Goal: Information Seeking & Learning: Learn about a topic

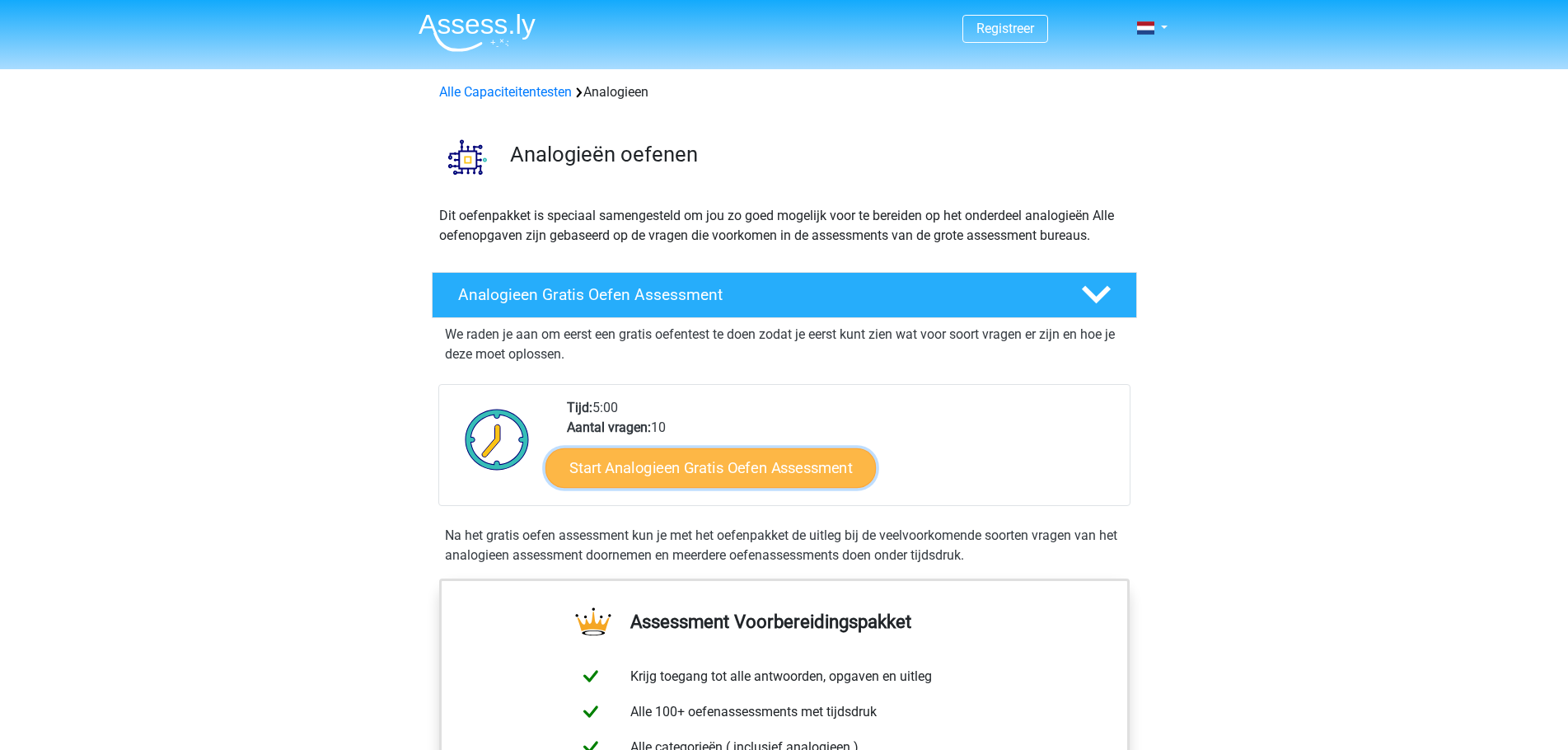
click at [731, 478] on link "Start Analogieen Gratis Oefen Assessment" at bounding box center [711, 467] width 331 height 39
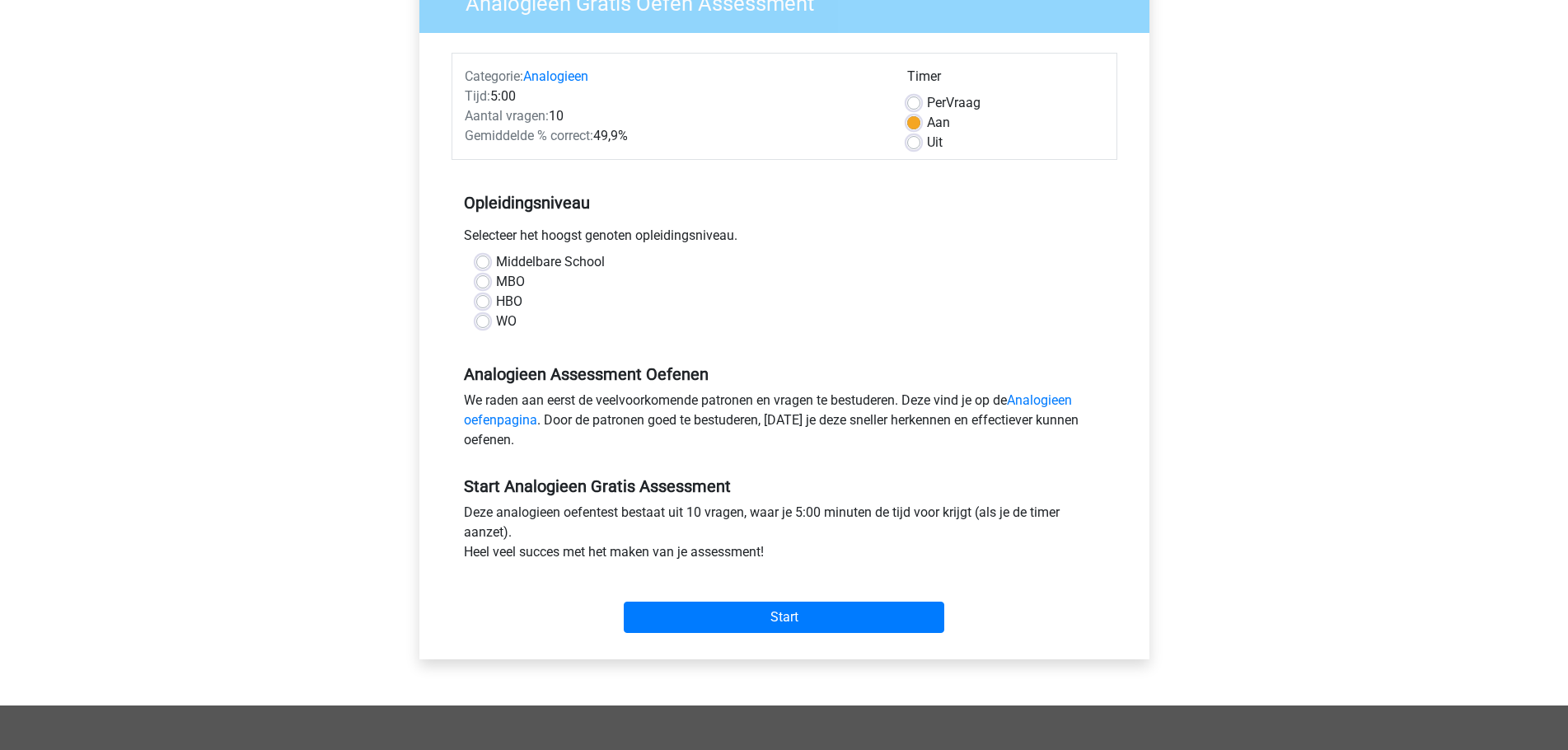
scroll to position [165, 0]
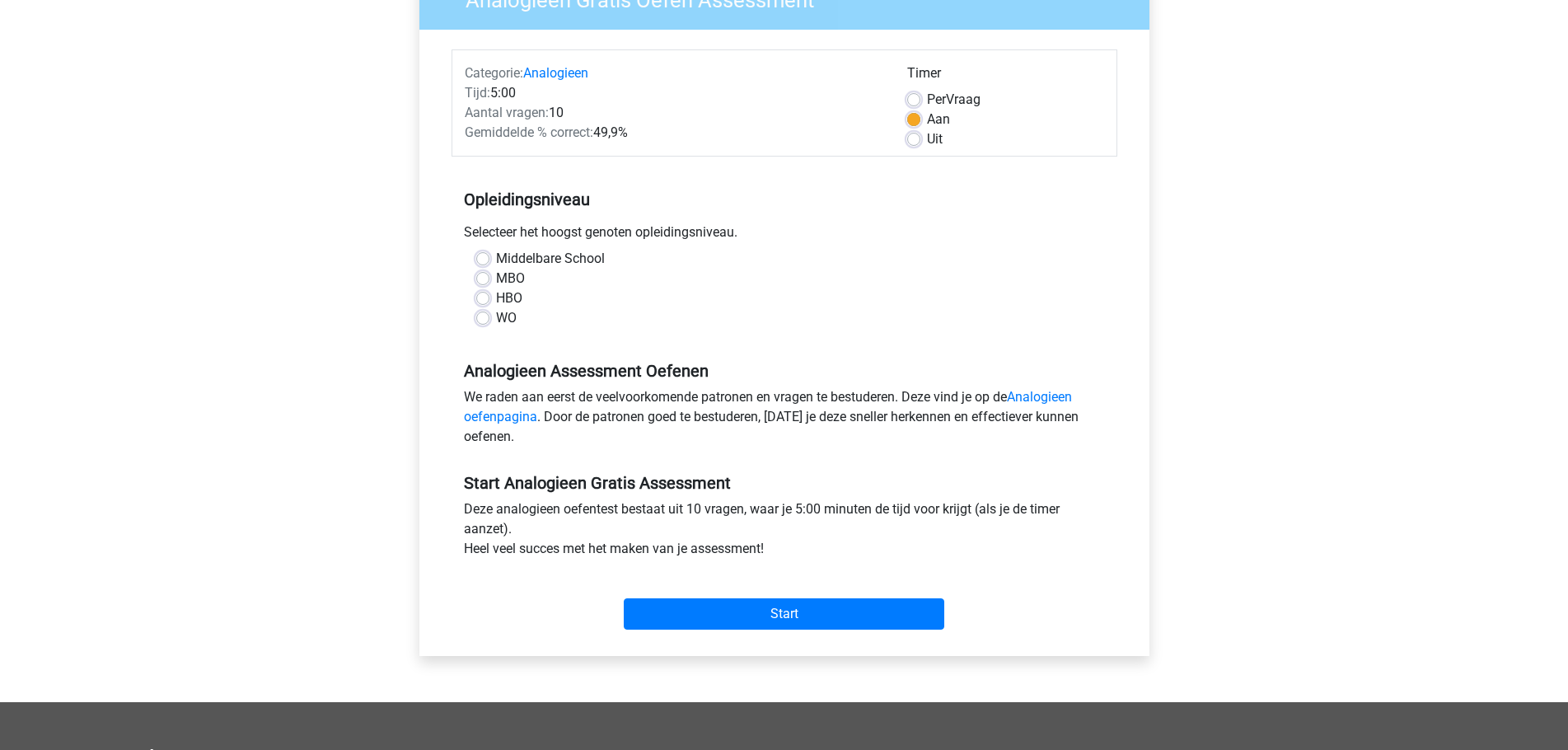
click at [496, 273] on label "MBO" at bounding box center [510, 278] width 29 height 20
click at [481, 273] on input "MBO" at bounding box center [482, 276] width 13 height 17
radio input "true"
click at [754, 604] on input "Start" at bounding box center [784, 614] width 321 height 32
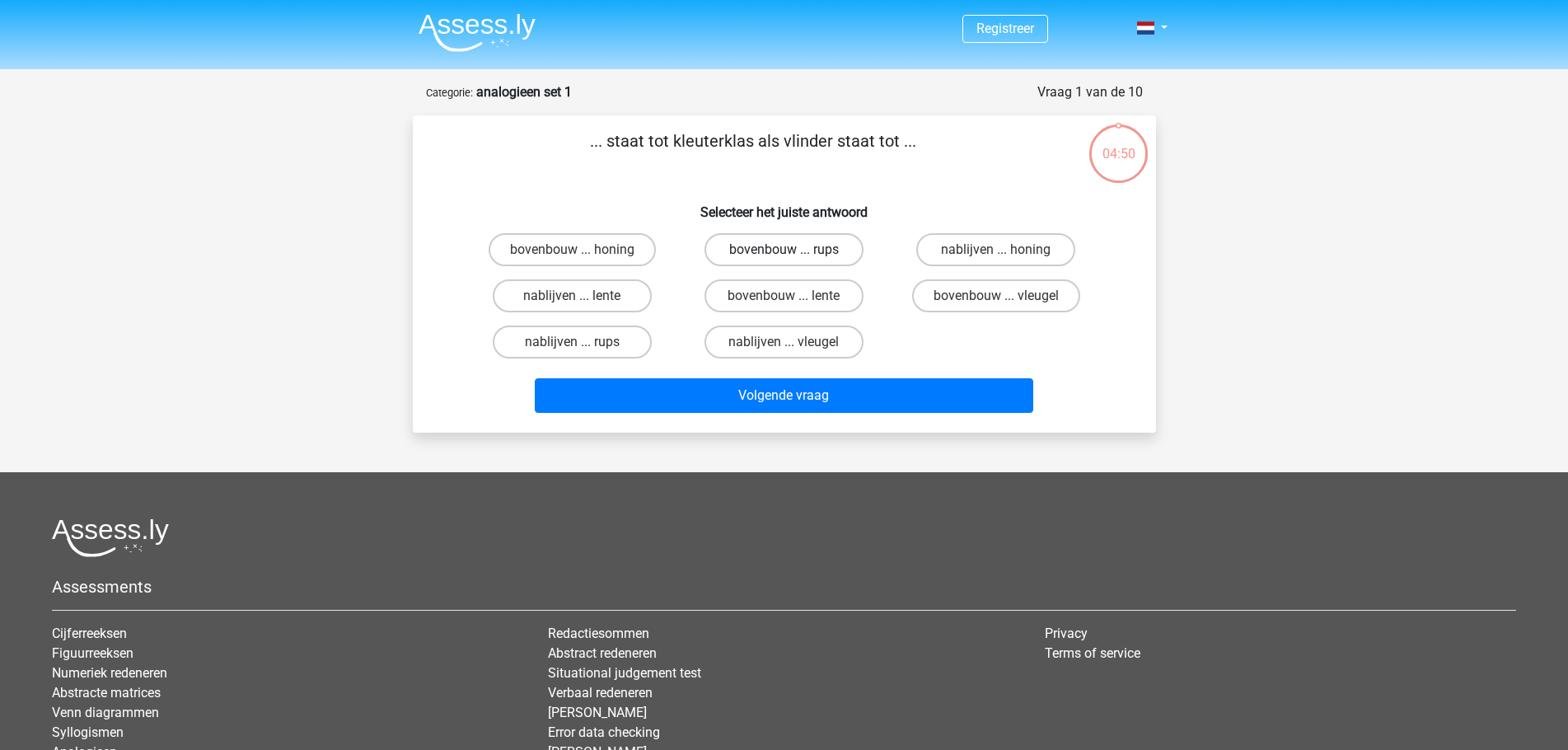
click at [831, 257] on label "bovenbouw ... rups" at bounding box center [784, 249] width 159 height 33
click at [795, 257] on input "bovenbouw ... rups" at bounding box center [789, 255] width 11 height 11
radio input "true"
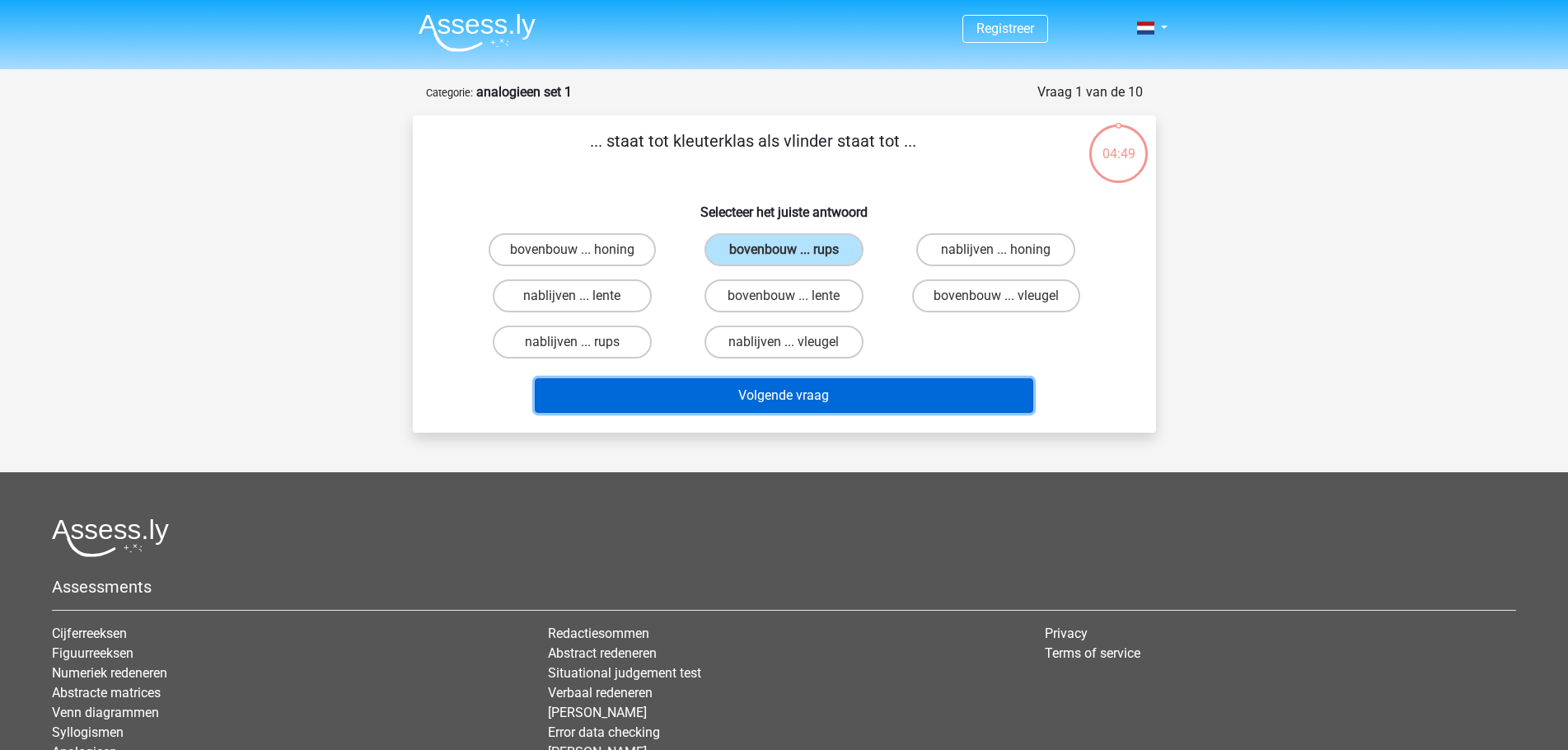
click at [821, 396] on button "Volgende vraag" at bounding box center [784, 395] width 499 height 35
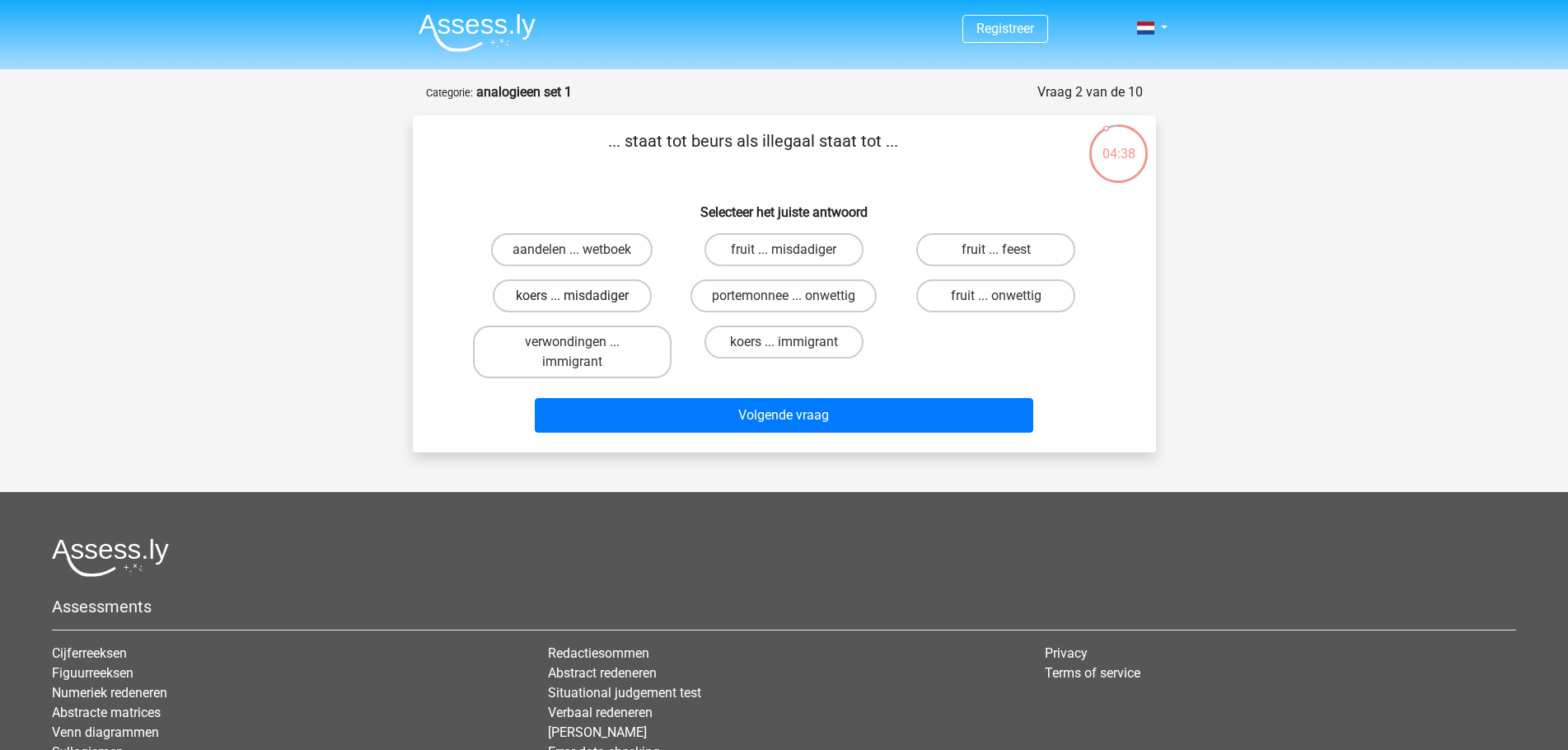
click at [621, 298] on label "koers ... misdadiger" at bounding box center [572, 295] width 159 height 33
click at [583, 298] on input "koers ... misdadiger" at bounding box center [577, 301] width 11 height 11
radio input "true"
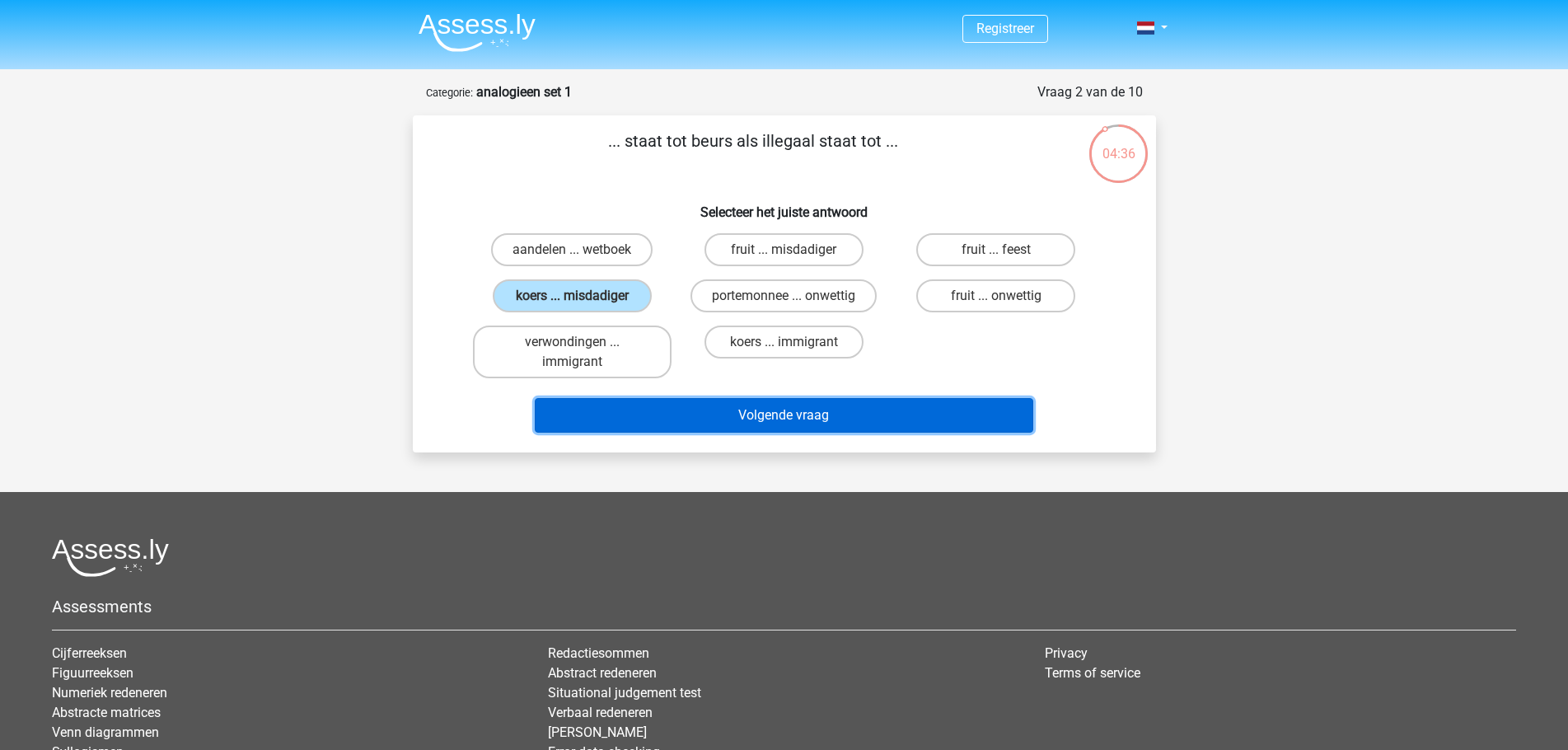
click at [833, 421] on button "Volgende vraag" at bounding box center [784, 414] width 499 height 35
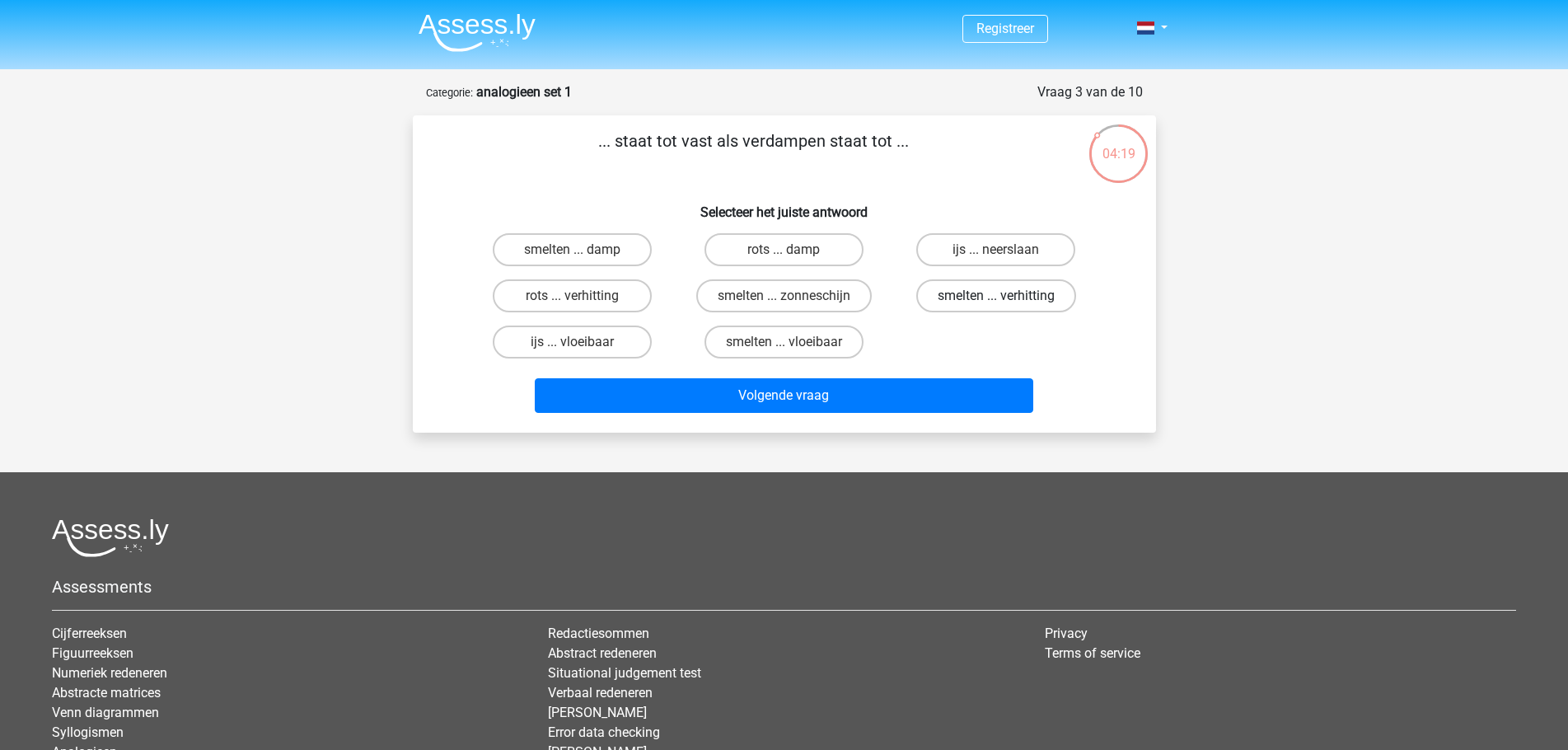
click at [975, 303] on label "smelten ... verhitting" at bounding box center [996, 295] width 160 height 33
click at [996, 303] on input "smelten ... verhitting" at bounding box center [1001, 301] width 11 height 11
radio input "true"
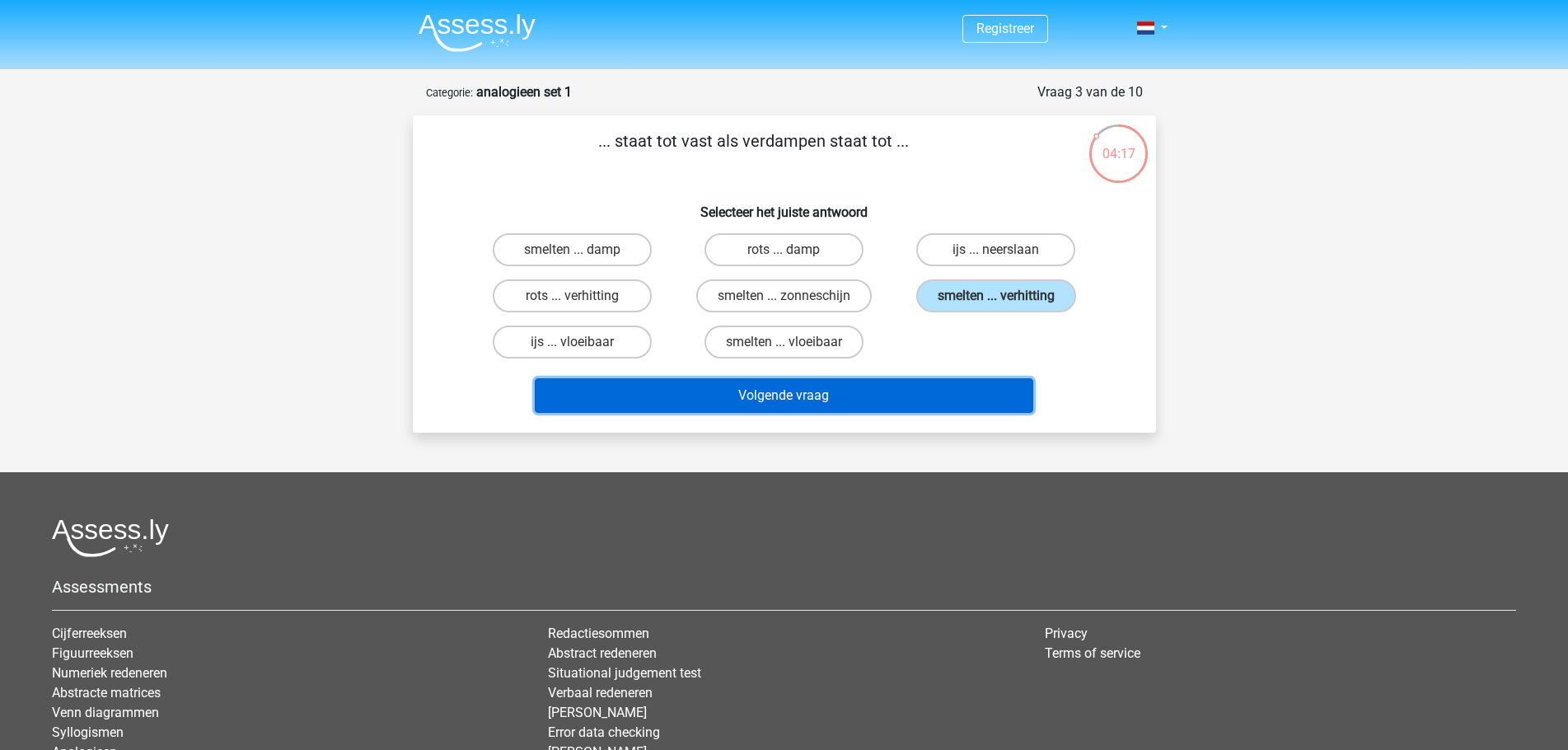
click at [855, 393] on button "Volgende vraag" at bounding box center [784, 395] width 499 height 35
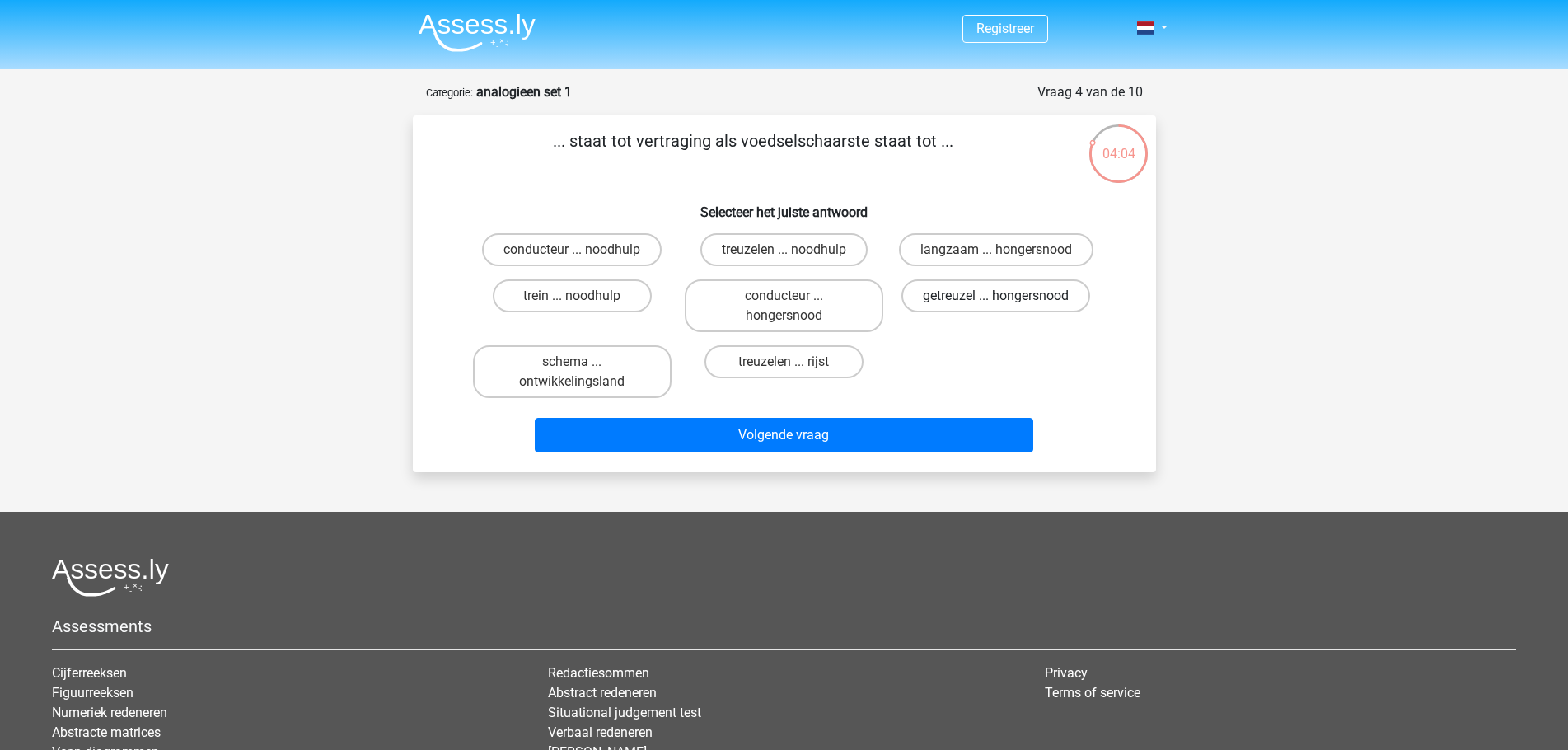
click at [945, 300] on label "getreuzel ... hongersnood" at bounding box center [995, 295] width 189 height 33
click at [996, 300] on input "getreuzel ... hongersnood" at bounding box center [1001, 301] width 11 height 11
radio input "true"
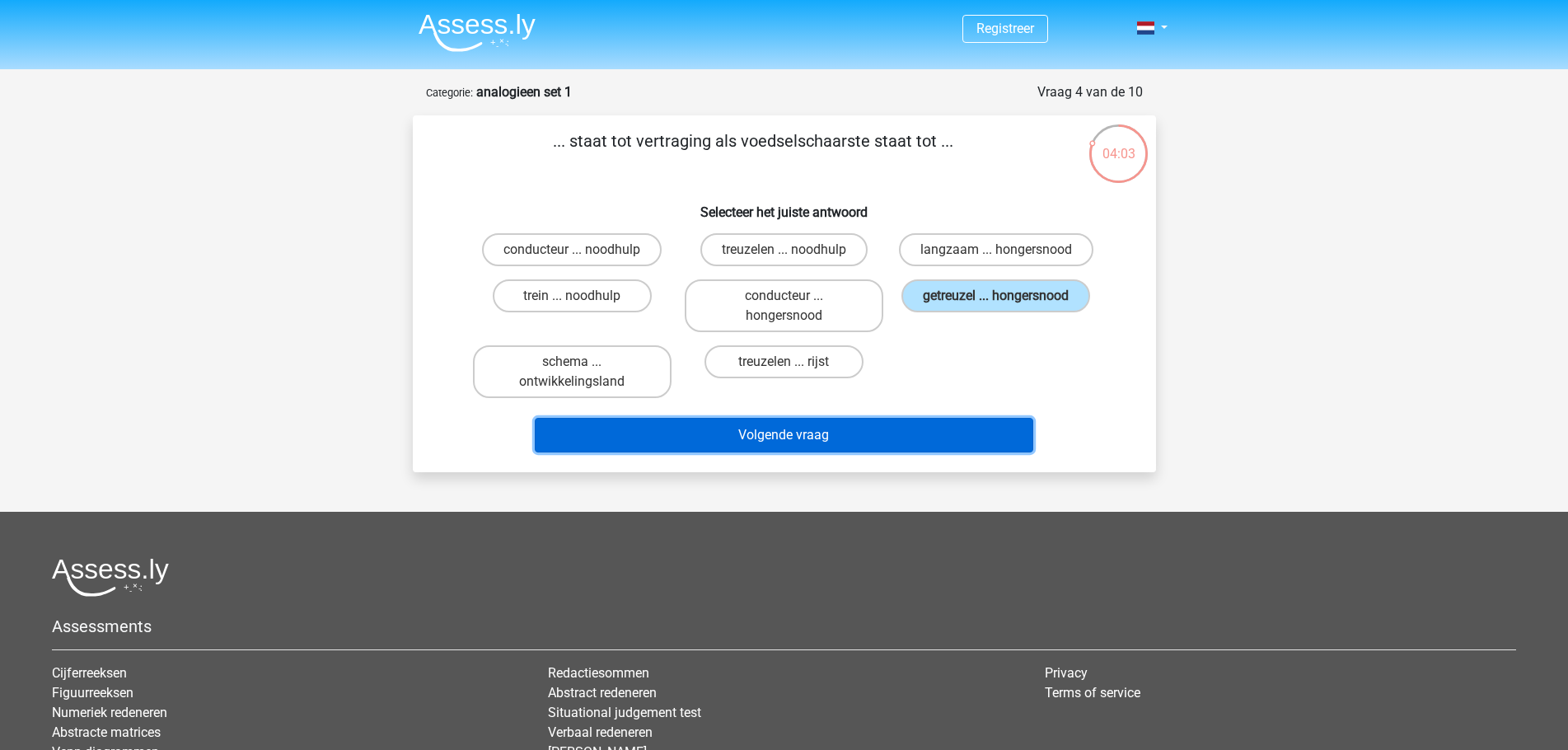
click at [817, 442] on button "Volgende vraag" at bounding box center [784, 434] width 499 height 35
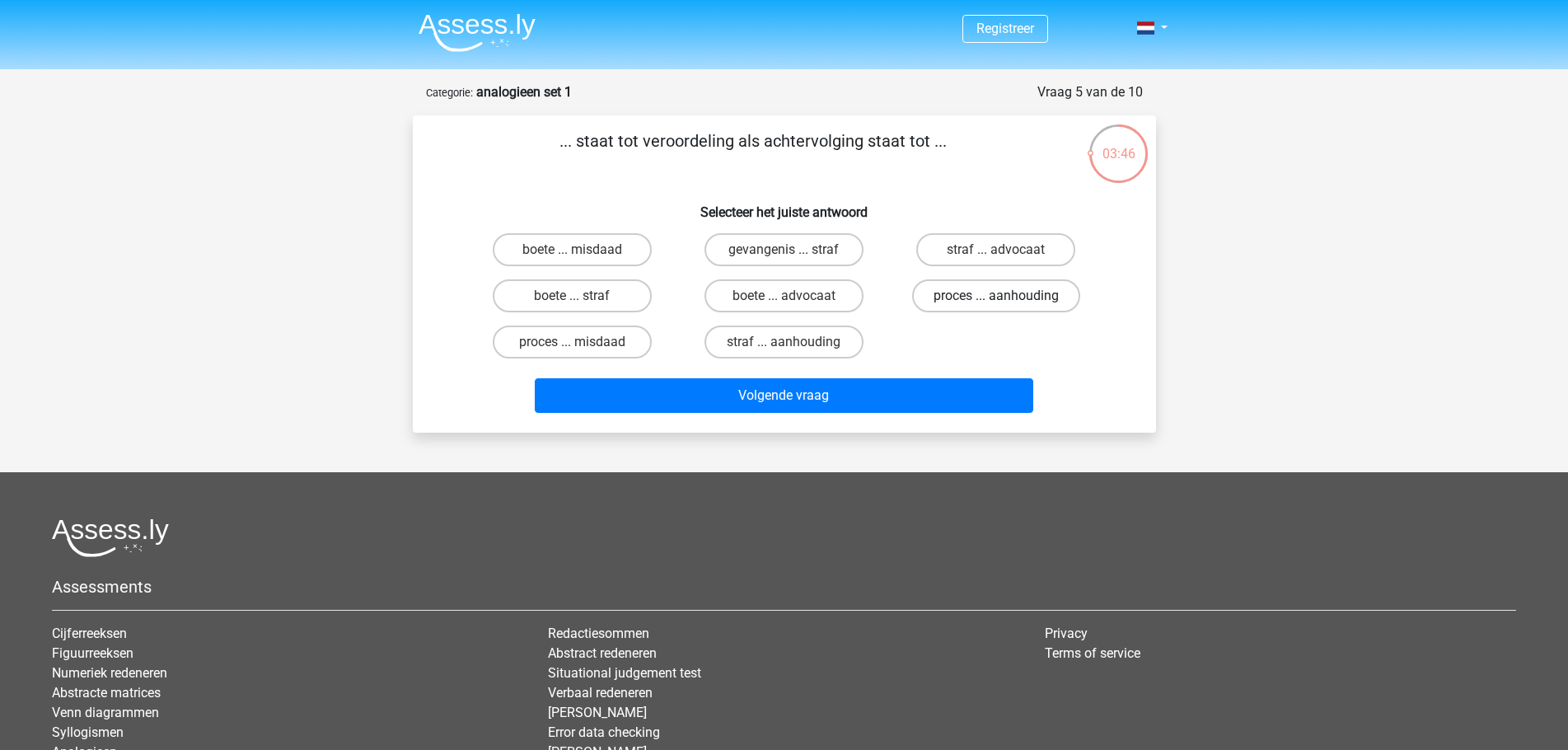
click at [984, 308] on label "proces ... aanhouding" at bounding box center [996, 295] width 168 height 33
click at [996, 307] on input "proces ... aanhouding" at bounding box center [1001, 301] width 11 height 11
radio input "true"
click at [841, 351] on label "straf ... aanhouding" at bounding box center [784, 341] width 159 height 33
click at [795, 351] on input "straf ... aanhouding" at bounding box center [789, 346] width 11 height 11
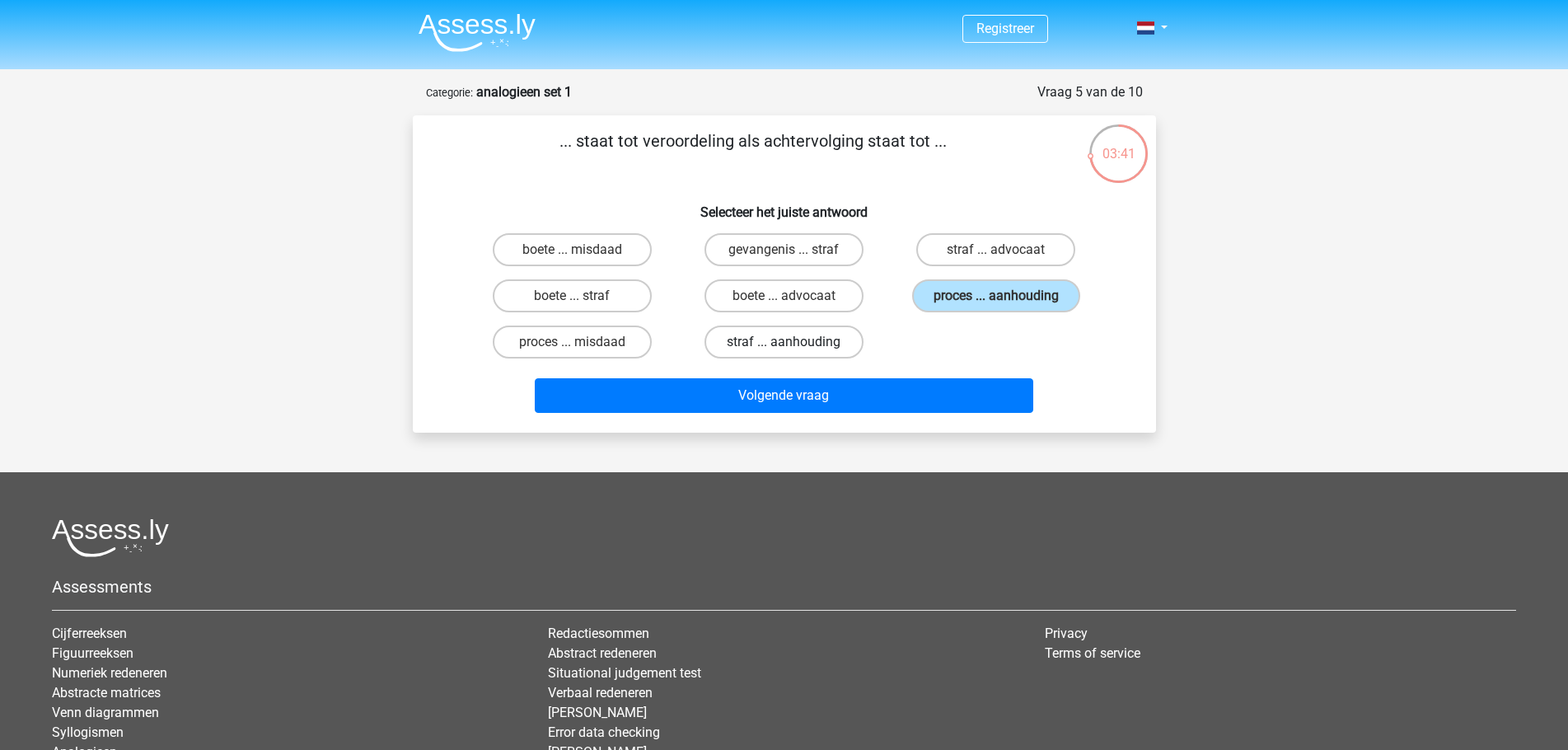
radio input "true"
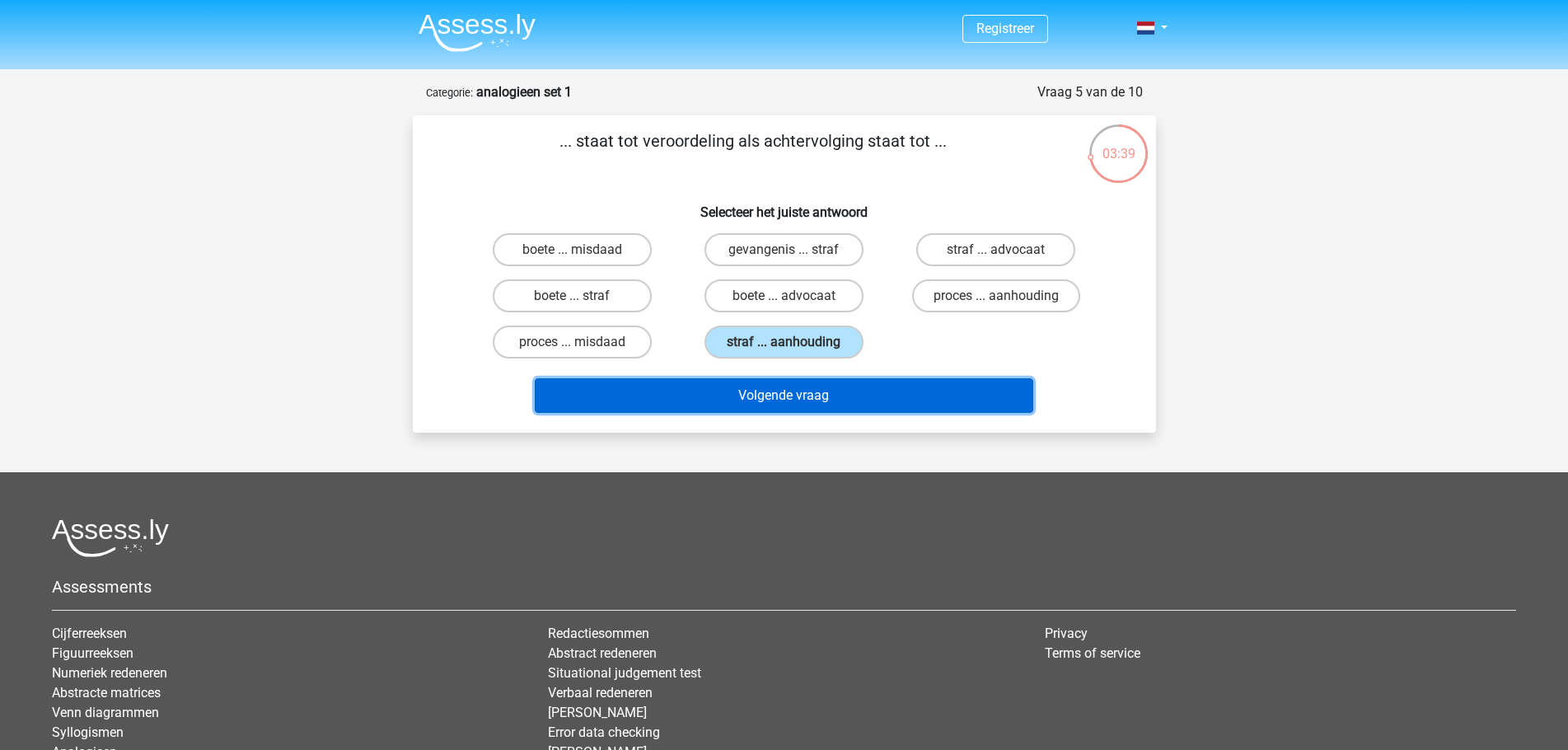
click at [829, 396] on button "Volgende vraag" at bounding box center [784, 395] width 499 height 35
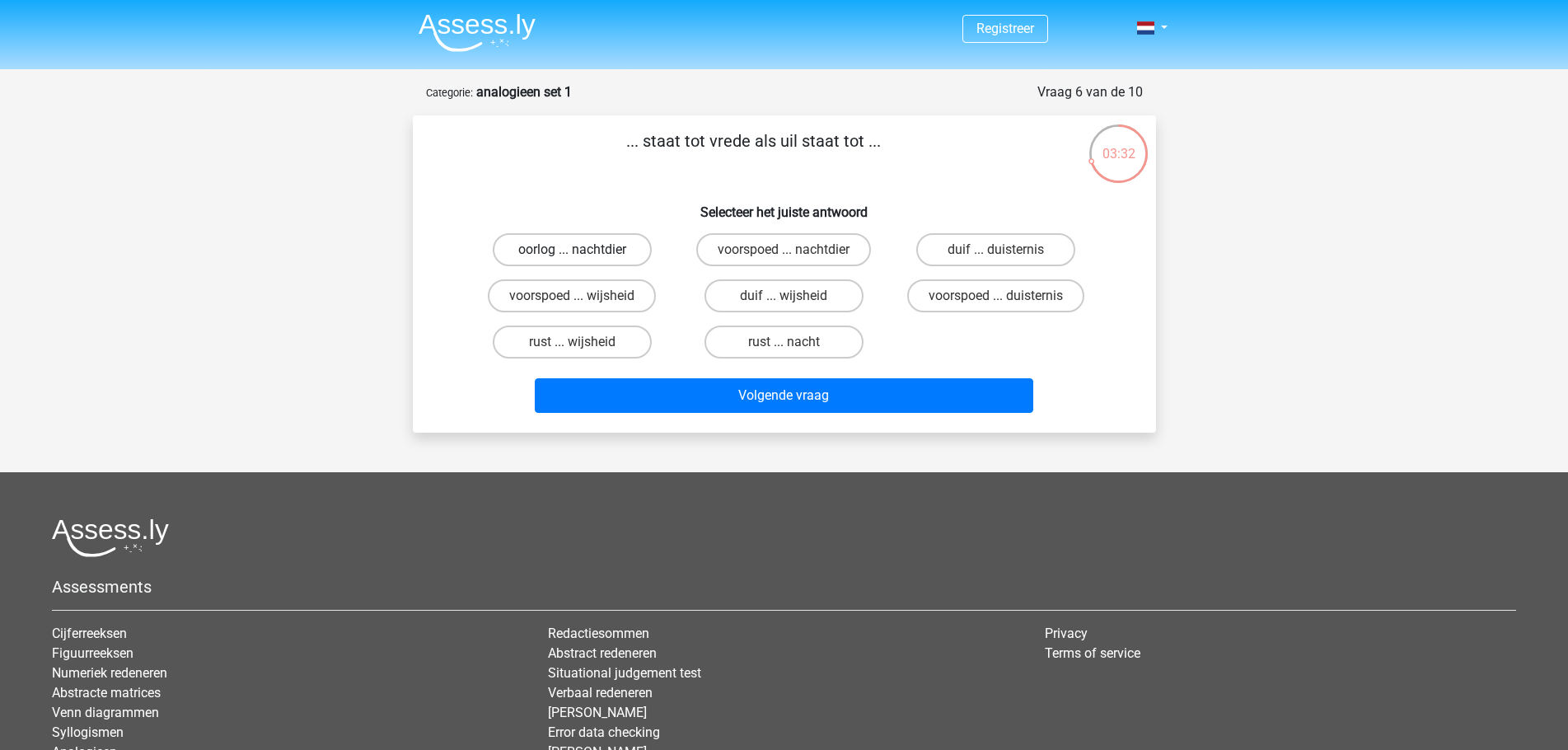
click at [617, 260] on label "oorlog ... nachtdier" at bounding box center [572, 249] width 159 height 33
click at [583, 260] on input "oorlog ... nachtdier" at bounding box center [577, 255] width 11 height 11
radio input "true"
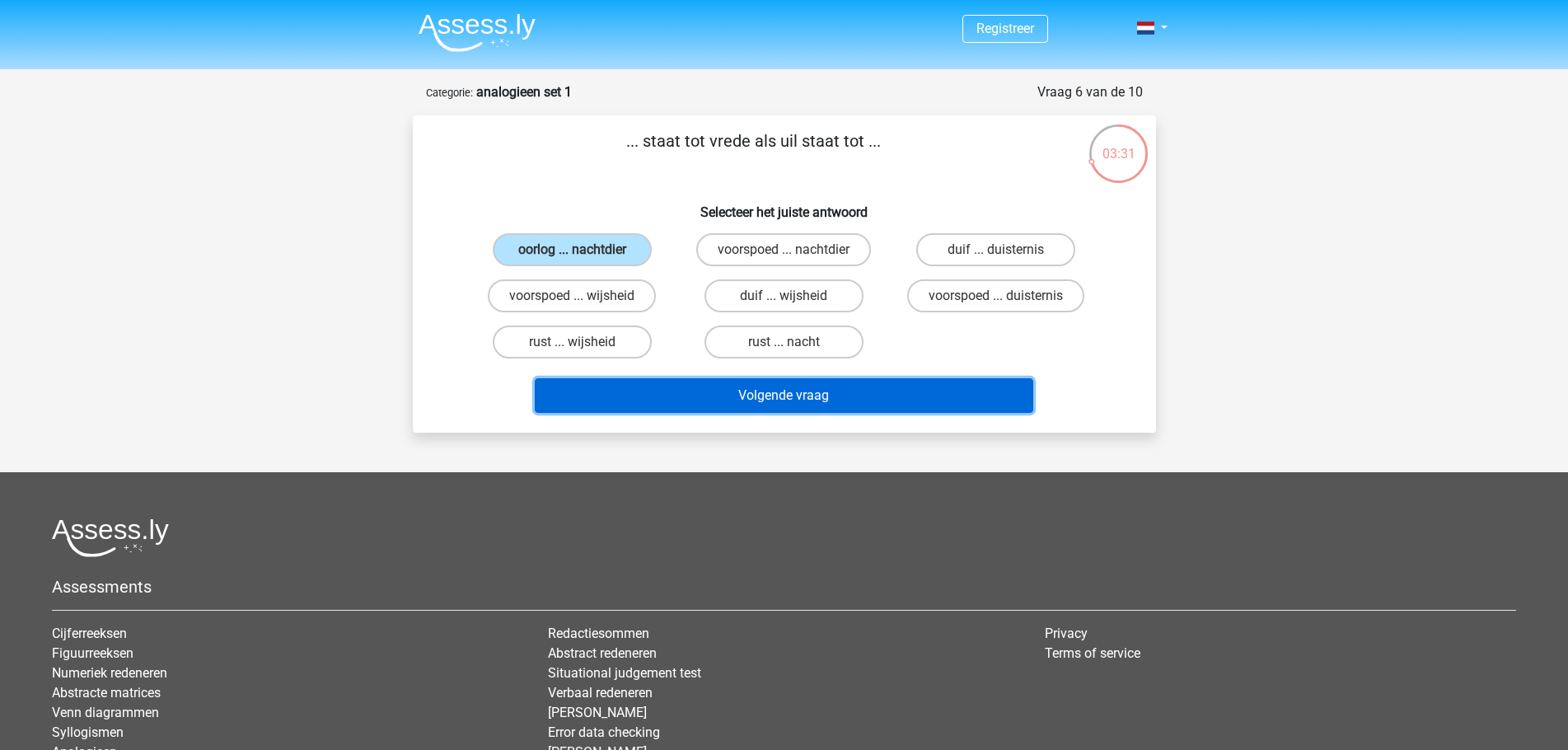
click at [797, 405] on button "Volgende vraag" at bounding box center [784, 395] width 499 height 35
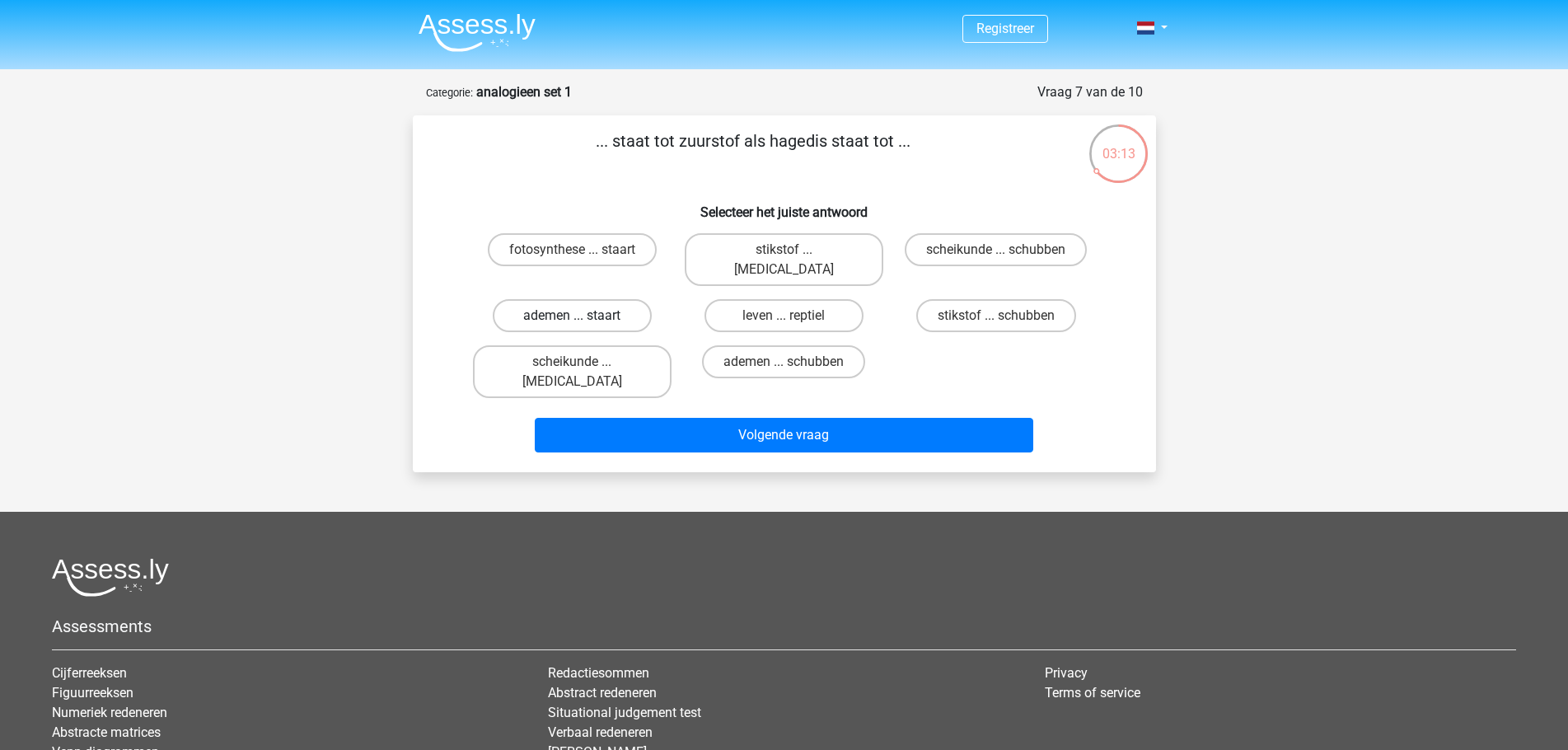
click at [621, 301] on label "ademen ... staart" at bounding box center [572, 315] width 159 height 33
click at [583, 316] on input "ademen ... staart" at bounding box center [577, 321] width 11 height 11
radio input "true"
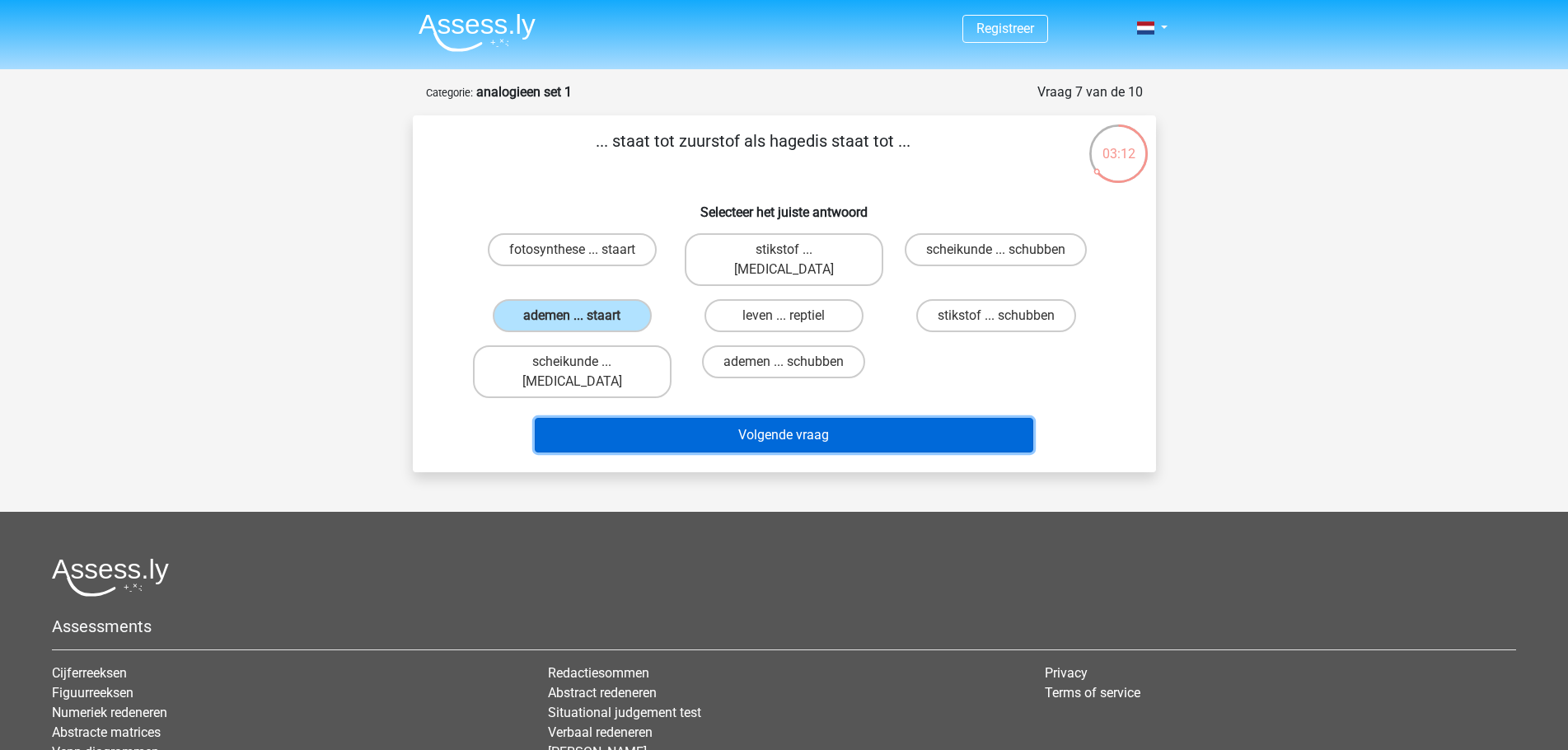
click at [805, 417] on button "Volgende vraag" at bounding box center [784, 434] width 499 height 35
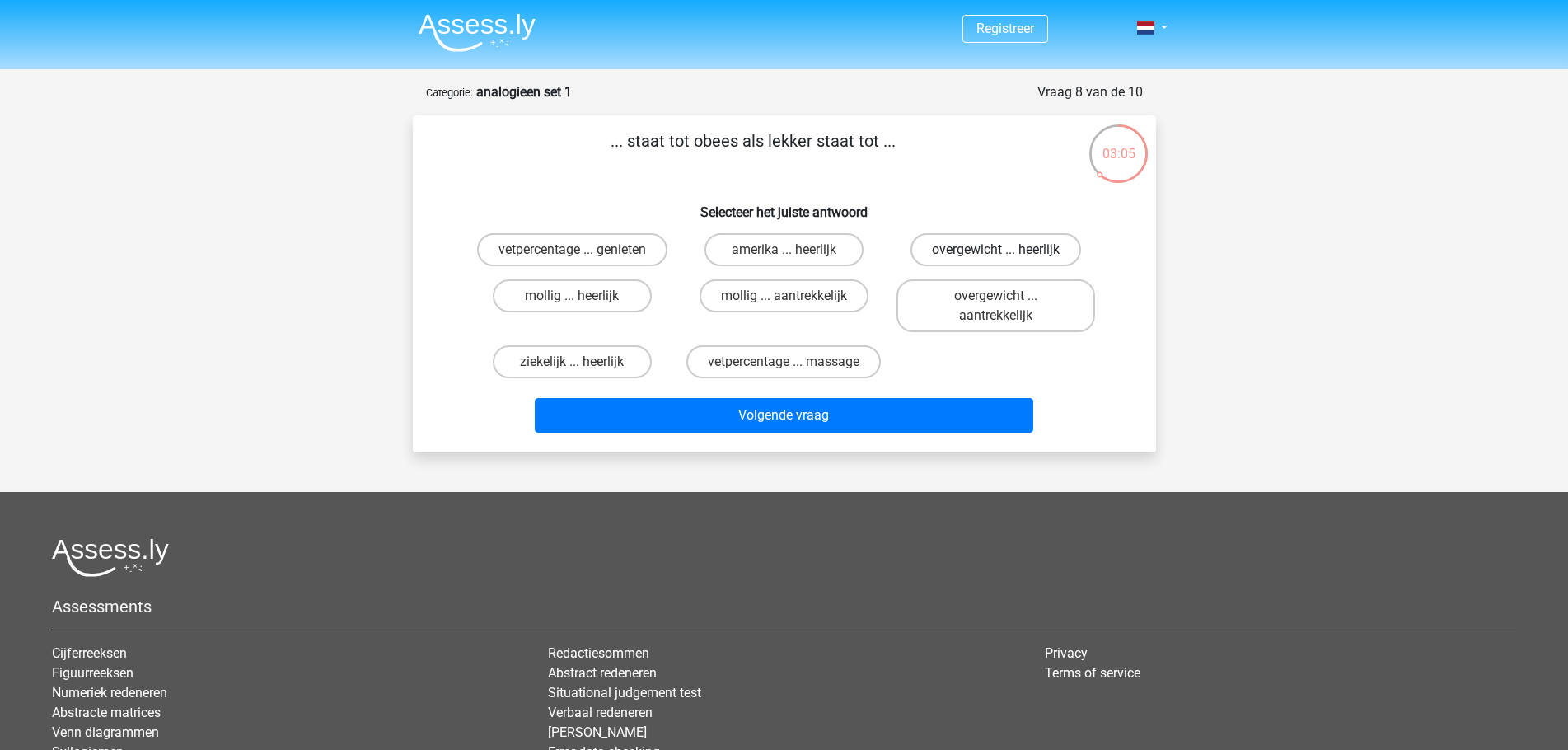
click at [959, 259] on label "overgewicht ... heerlijk" at bounding box center [995, 249] width 171 height 33
click at [996, 259] on input "overgewicht ... heerlijk" at bounding box center [1001, 255] width 11 height 11
radio input "true"
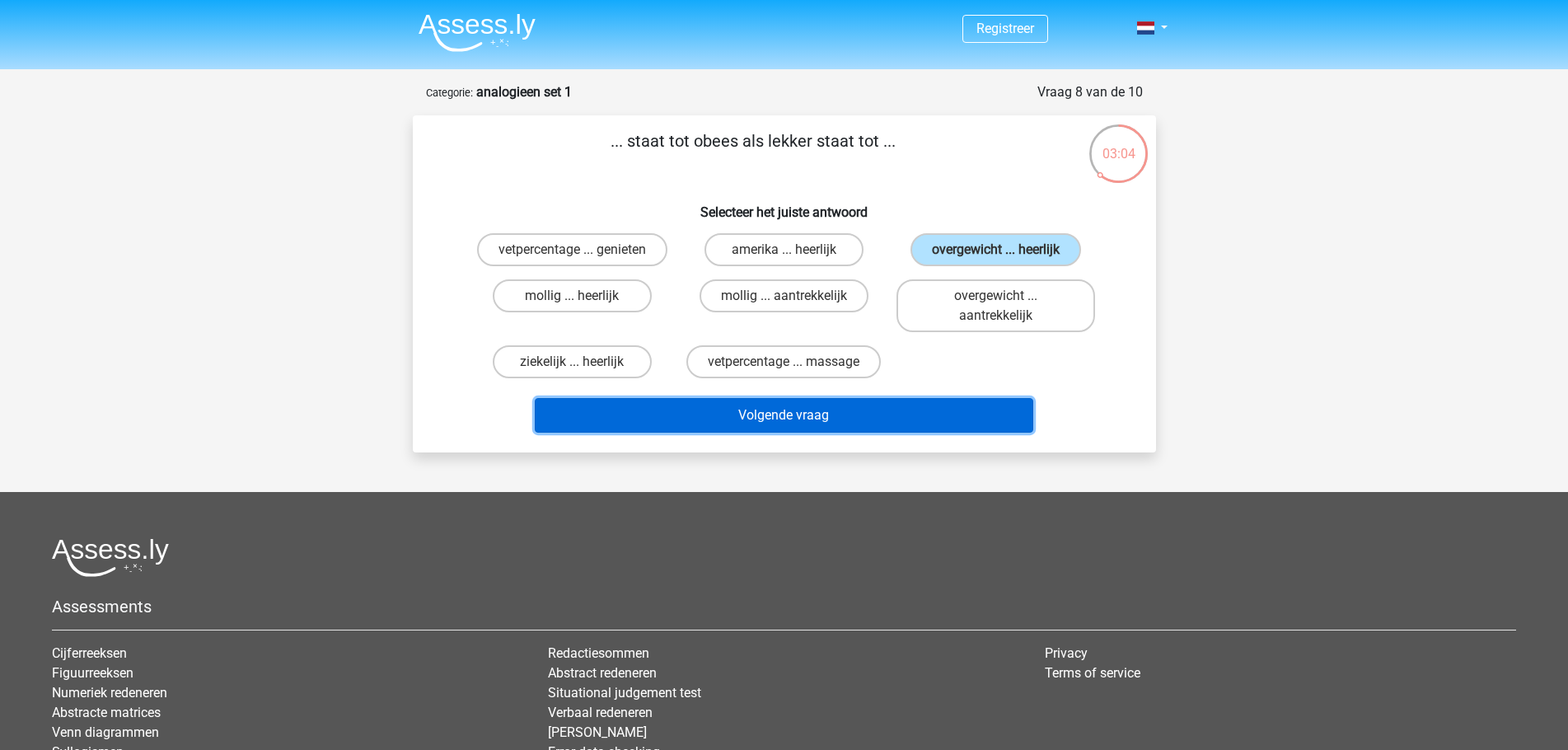
click at [892, 413] on button "Volgende vraag" at bounding box center [784, 414] width 499 height 35
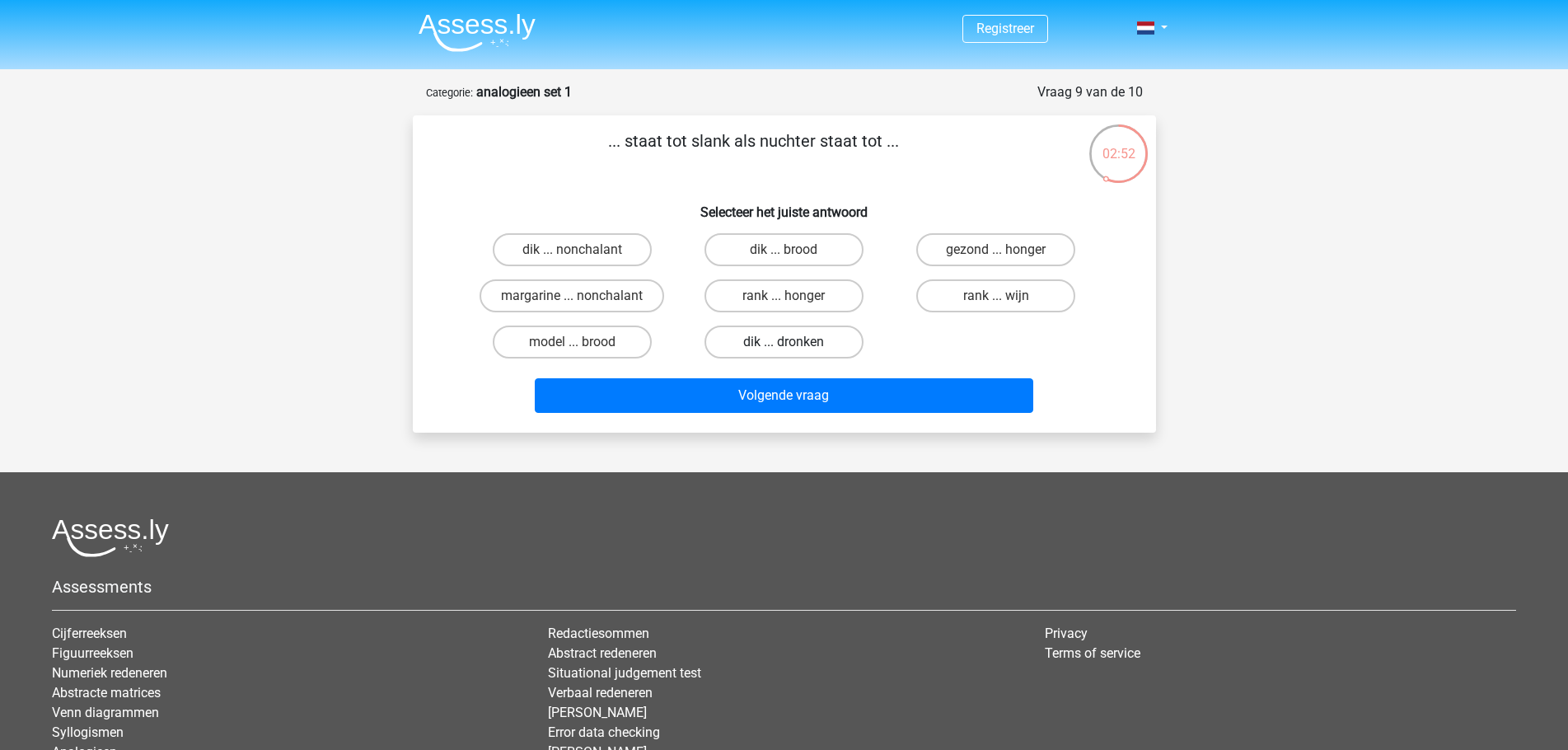
click at [808, 341] on label "dik ... dronken" at bounding box center [784, 341] width 159 height 33
click at [795, 341] on input "dik ... dronken" at bounding box center [789, 346] width 11 height 11
radio input "true"
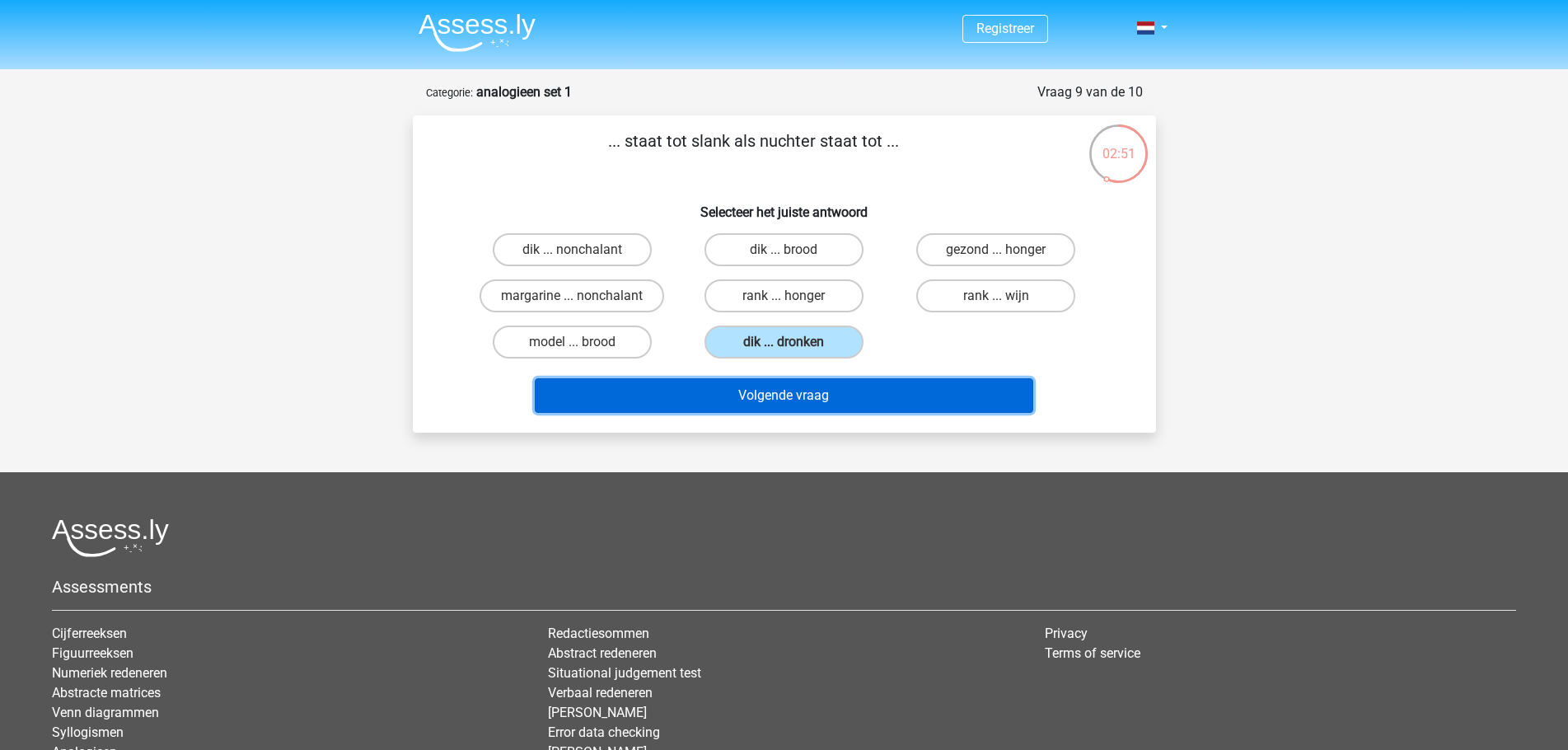
click at [814, 398] on button "Volgende vraag" at bounding box center [784, 395] width 499 height 35
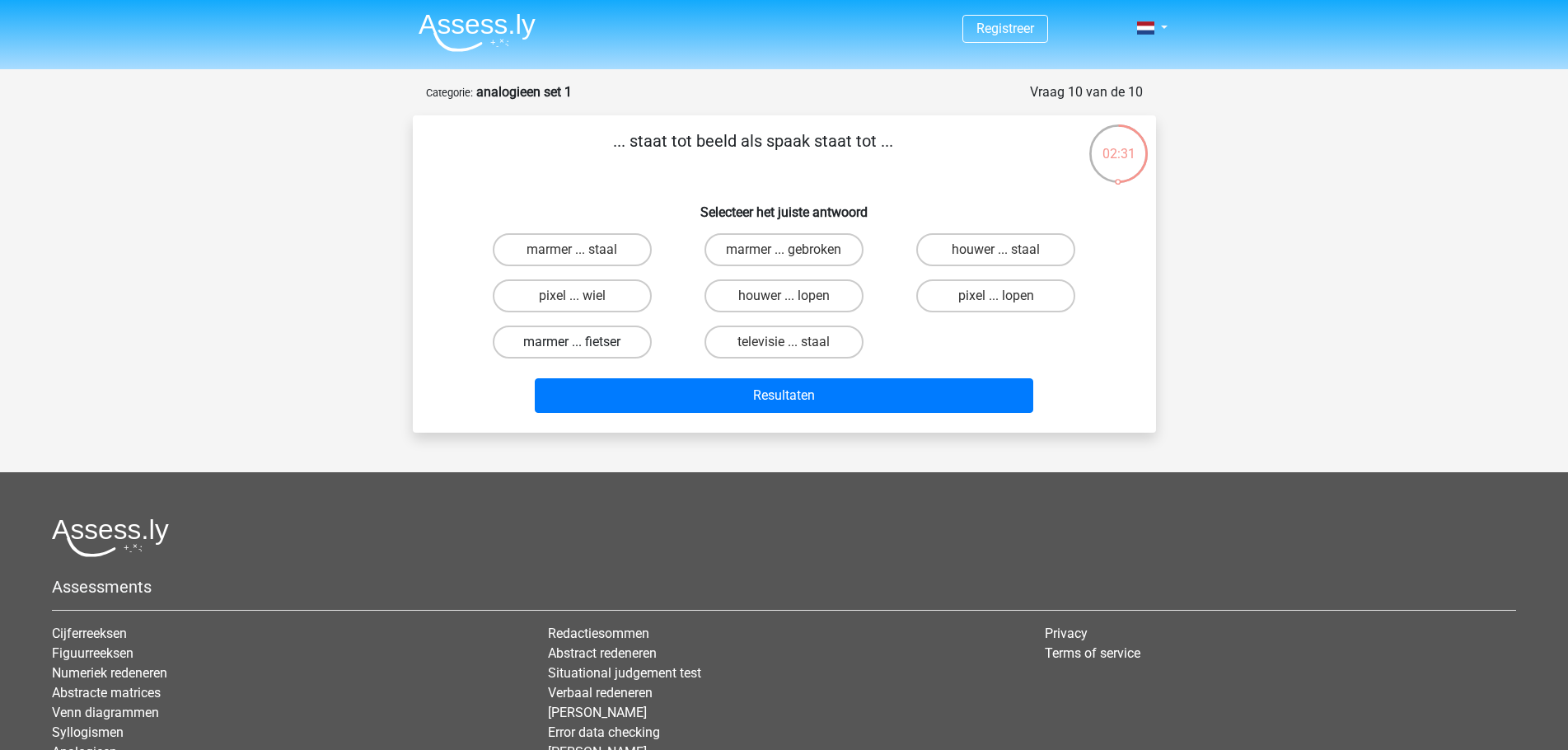
click at [616, 337] on label "marmer ... fietser" at bounding box center [572, 341] width 159 height 33
click at [583, 341] on input "marmer ... fietser" at bounding box center [577, 346] width 11 height 11
radio input "true"
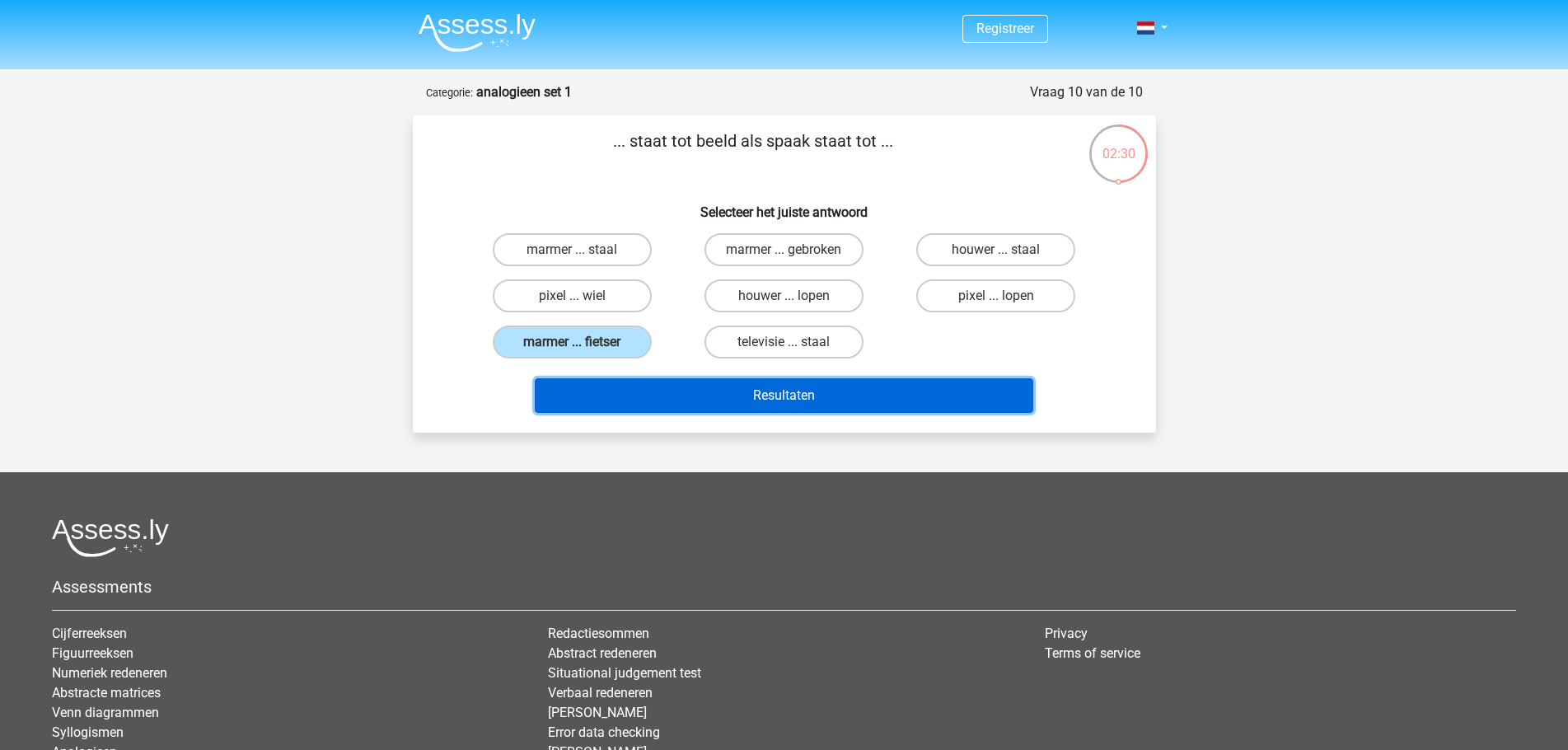
click at [780, 393] on button "Resultaten" at bounding box center [784, 395] width 499 height 35
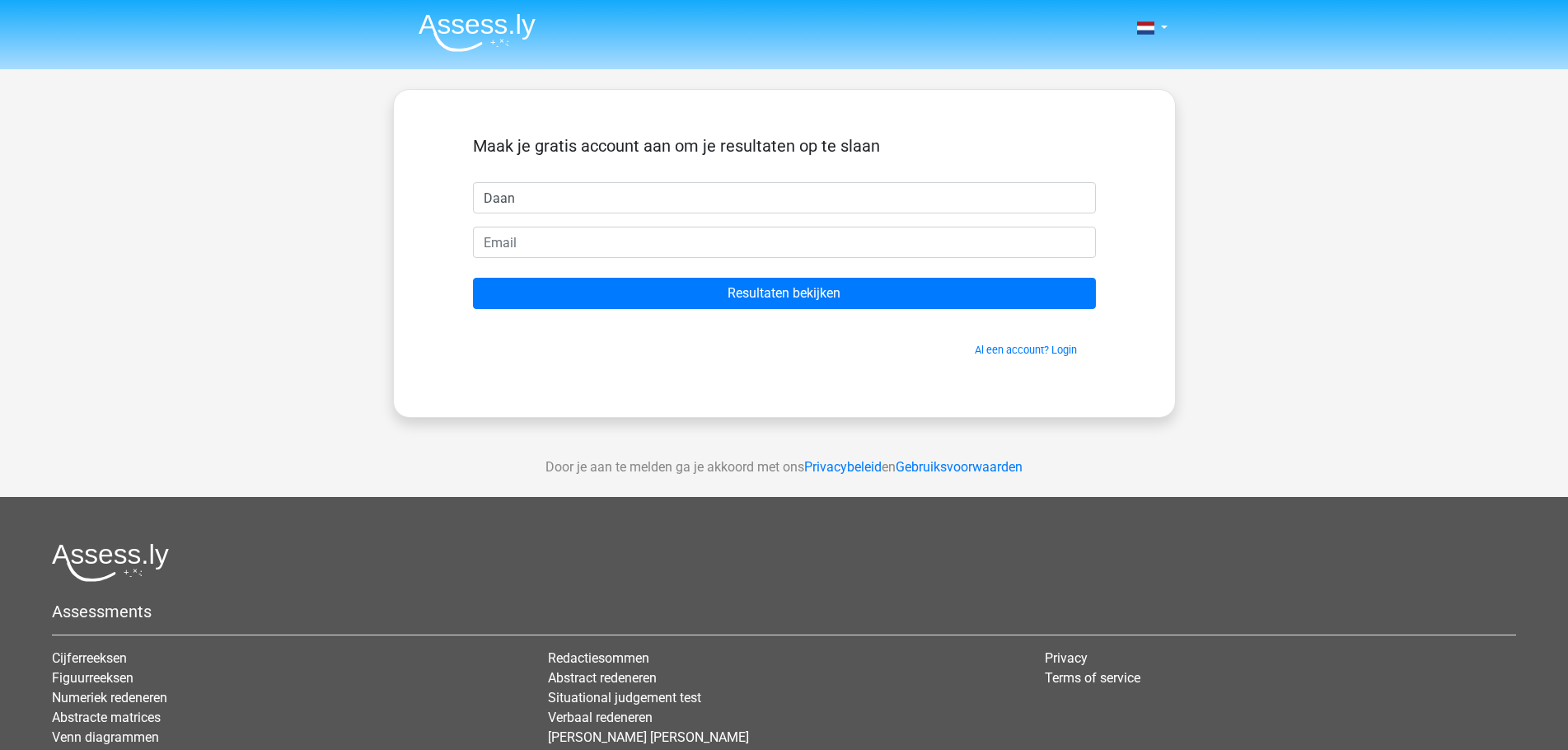
type input "Daan"
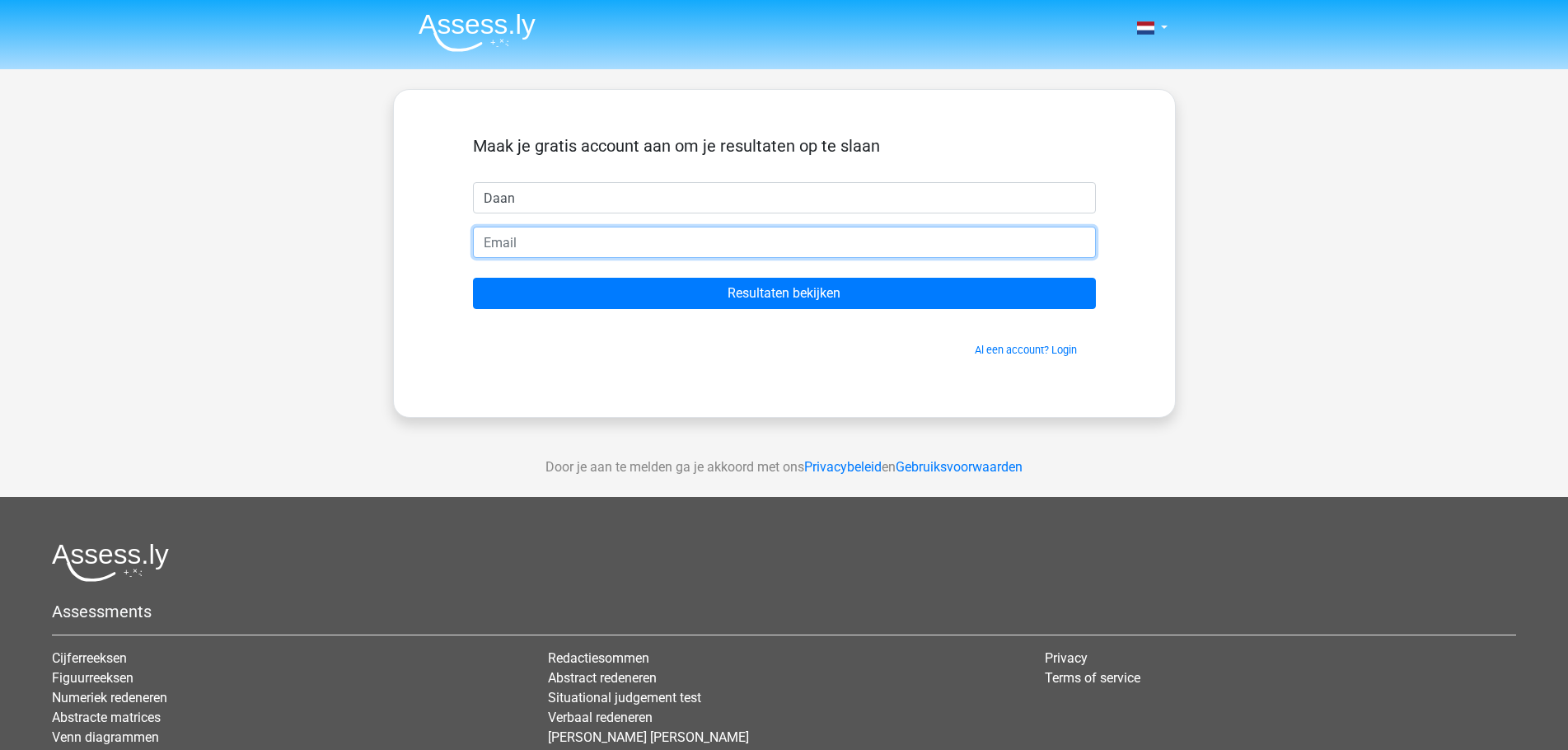
click at [854, 232] on input "email" at bounding box center [784, 243] width 623 height 32
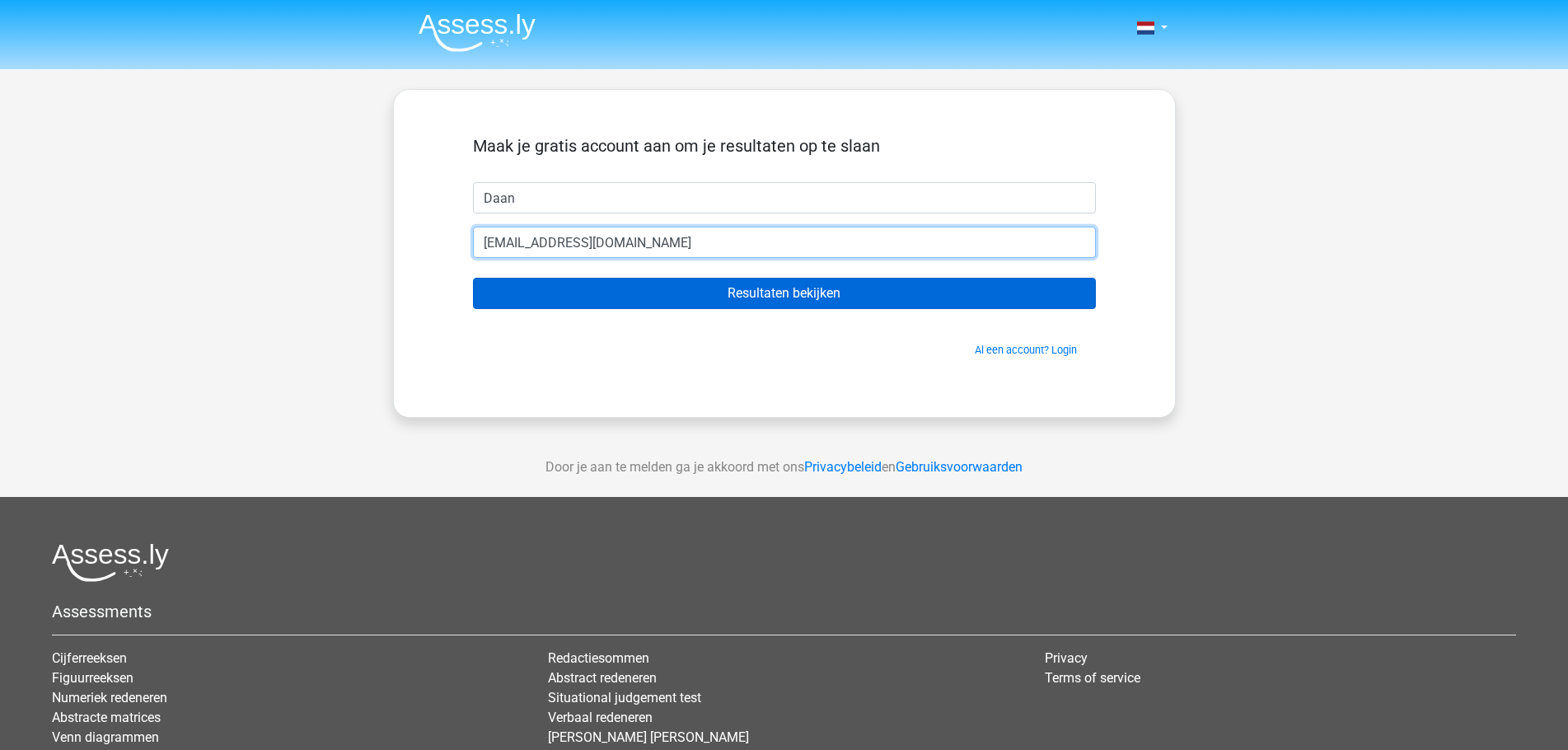
type input "[EMAIL_ADDRESS][DOMAIN_NAME]"
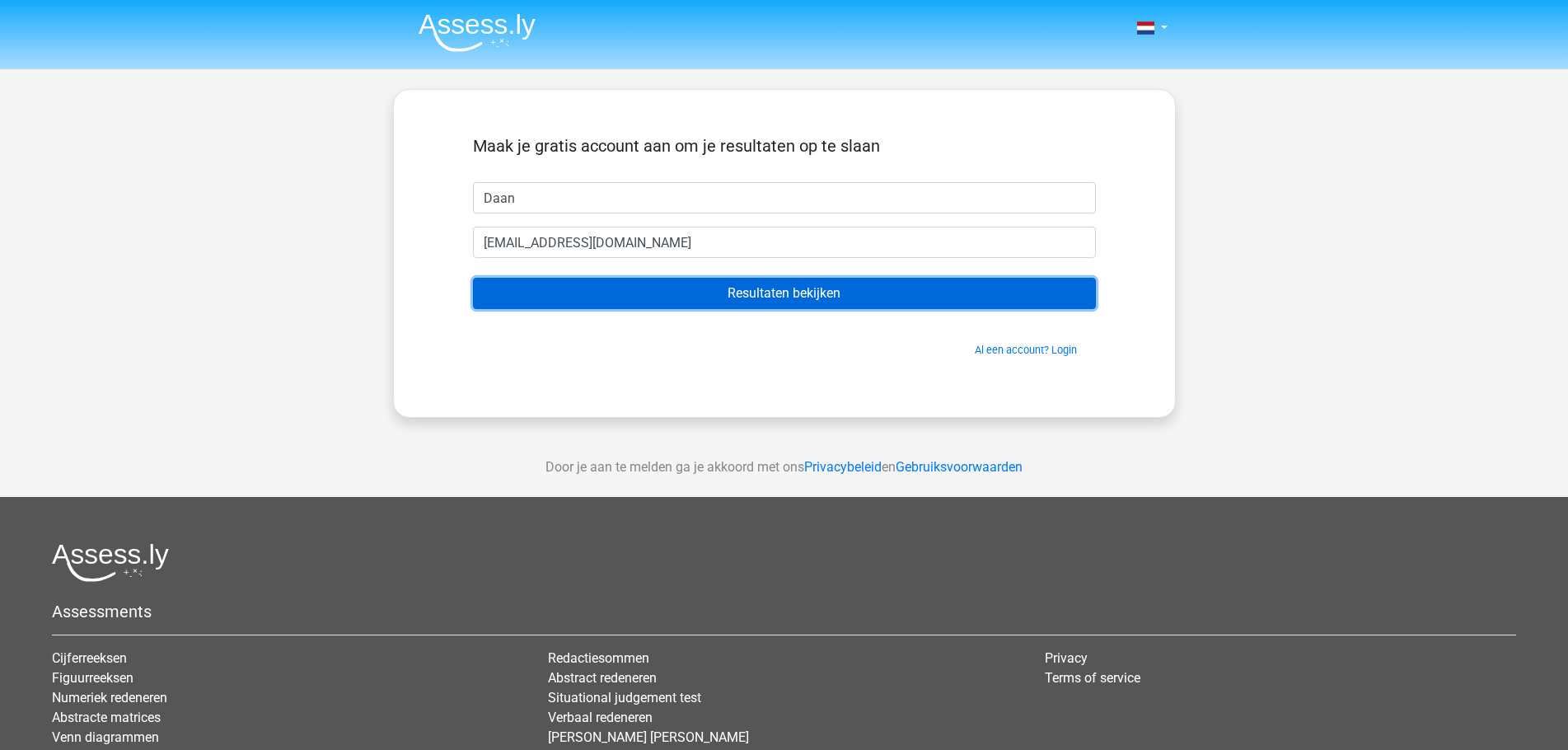
click at [787, 291] on input "Resultaten bekijken" at bounding box center [784, 293] width 623 height 32
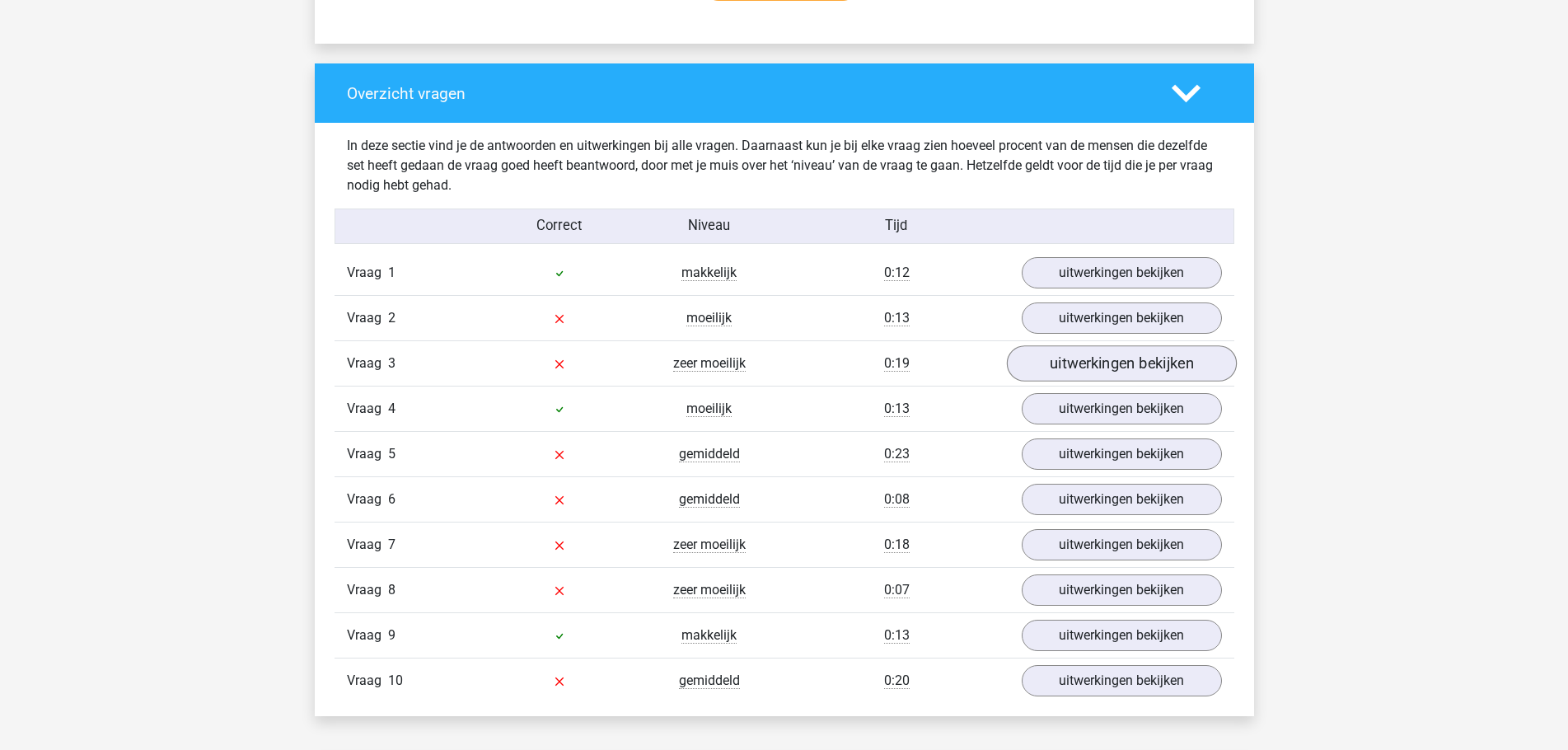
scroll to position [1154, 0]
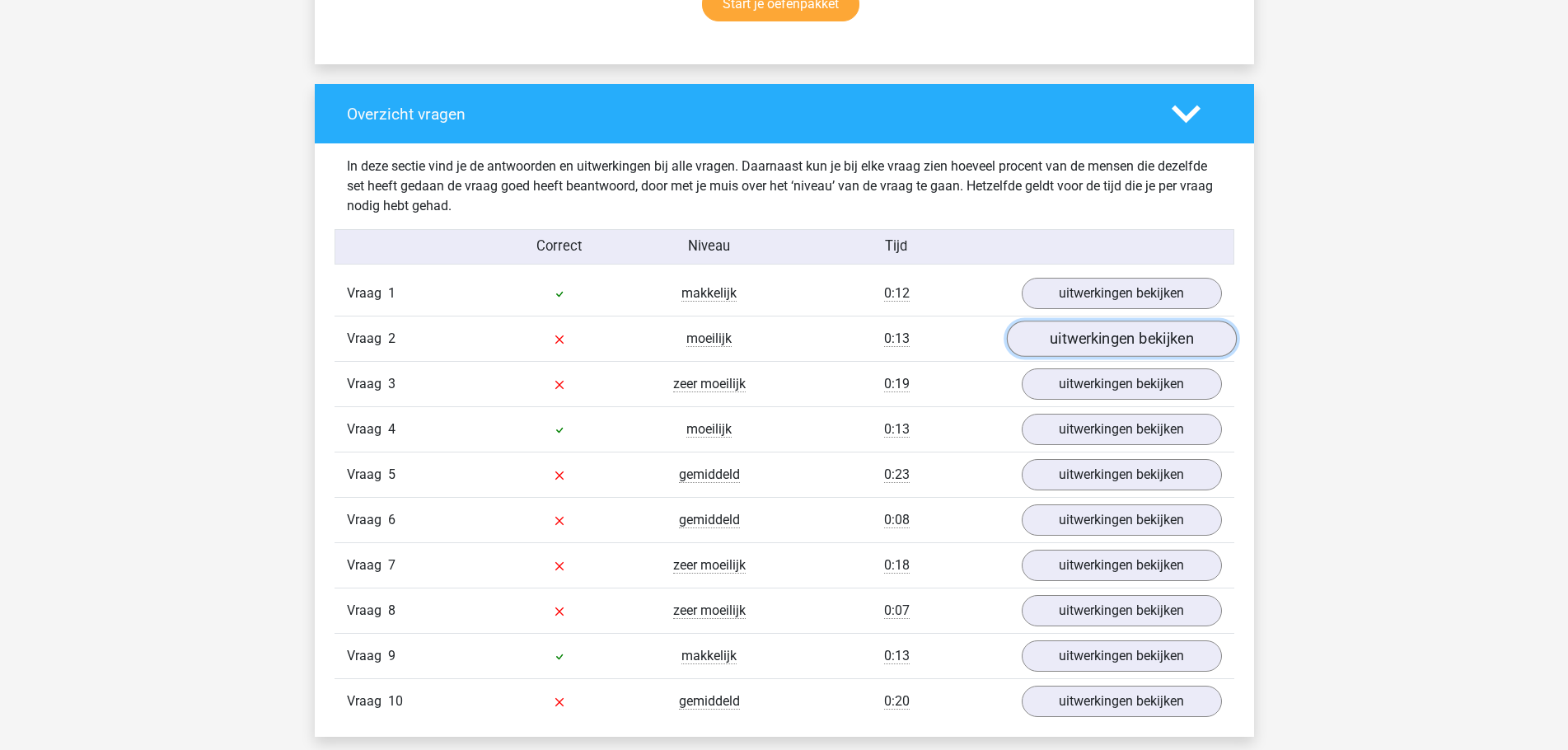
click at [1109, 334] on link "uitwerkingen bekijken" at bounding box center [1121, 338] width 230 height 37
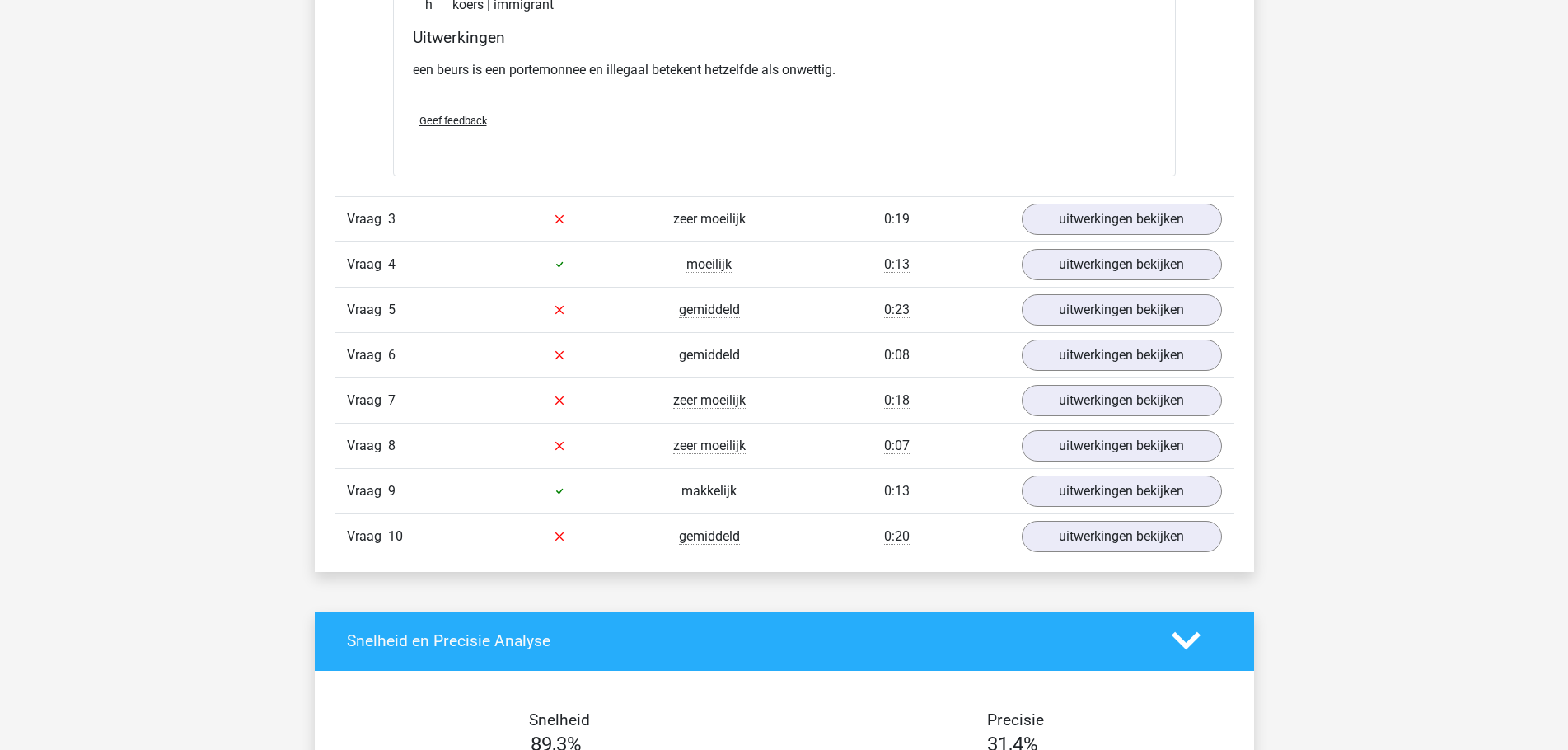
scroll to position [1730, 0]
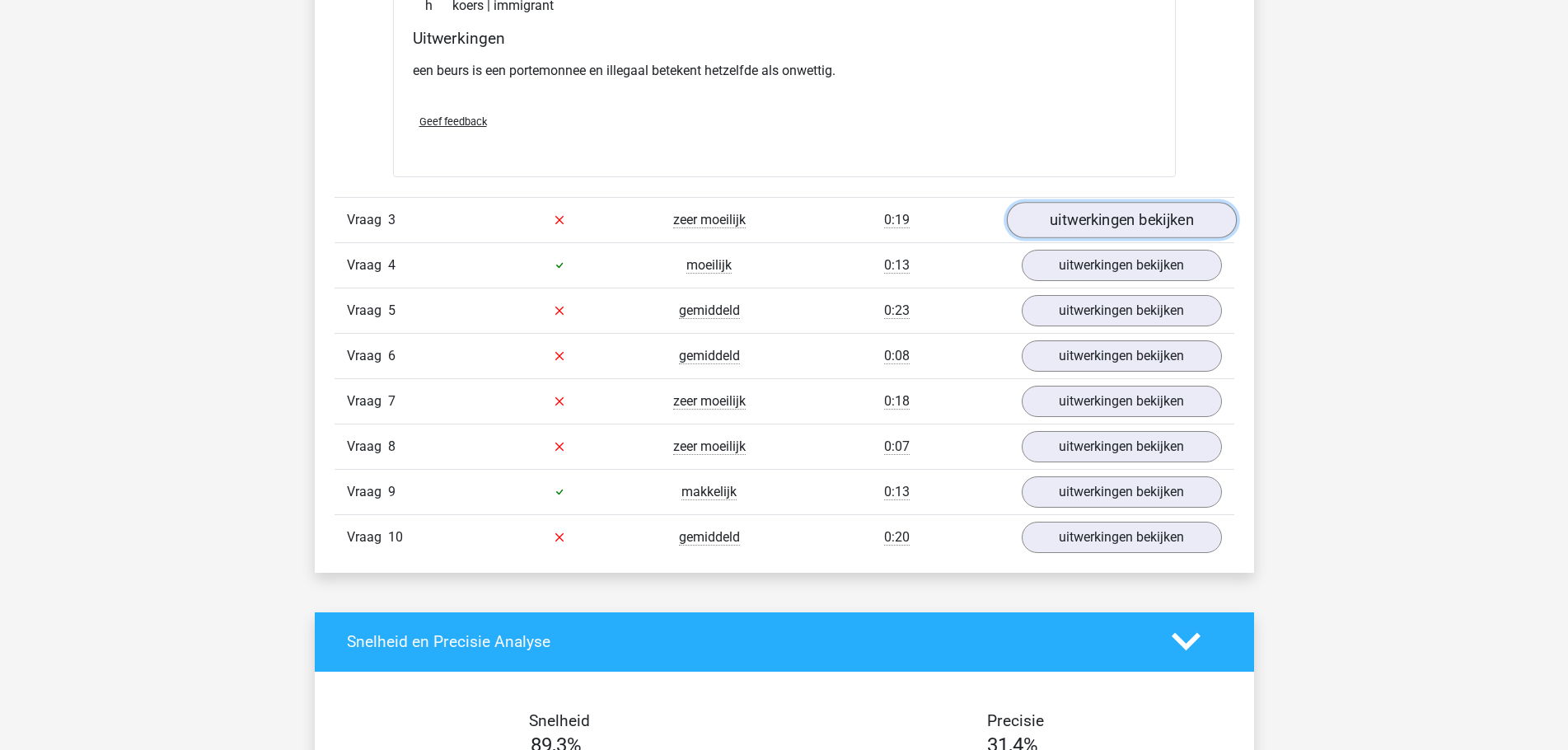
click at [1082, 210] on link "uitwerkingen bekijken" at bounding box center [1121, 219] width 230 height 37
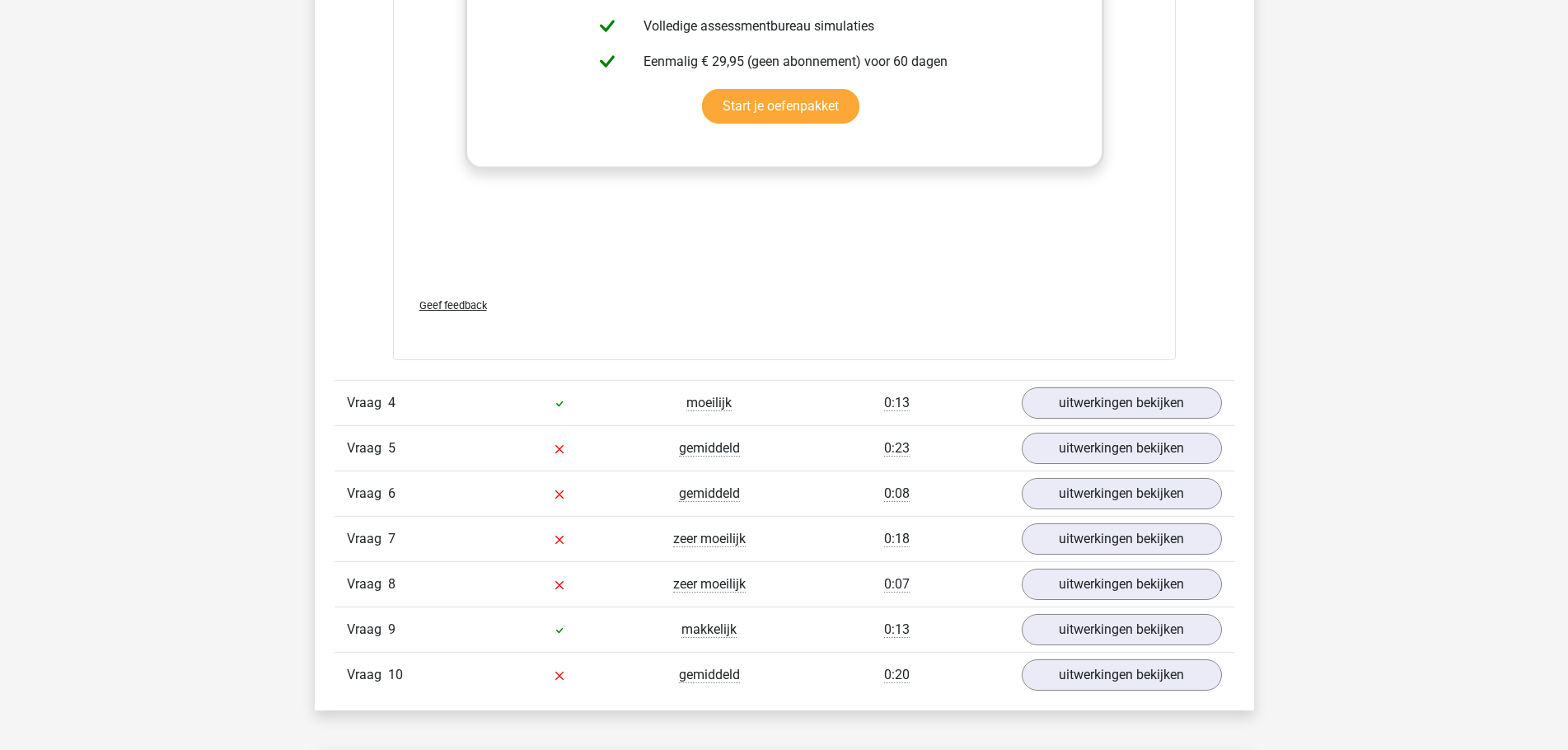
scroll to position [2554, 0]
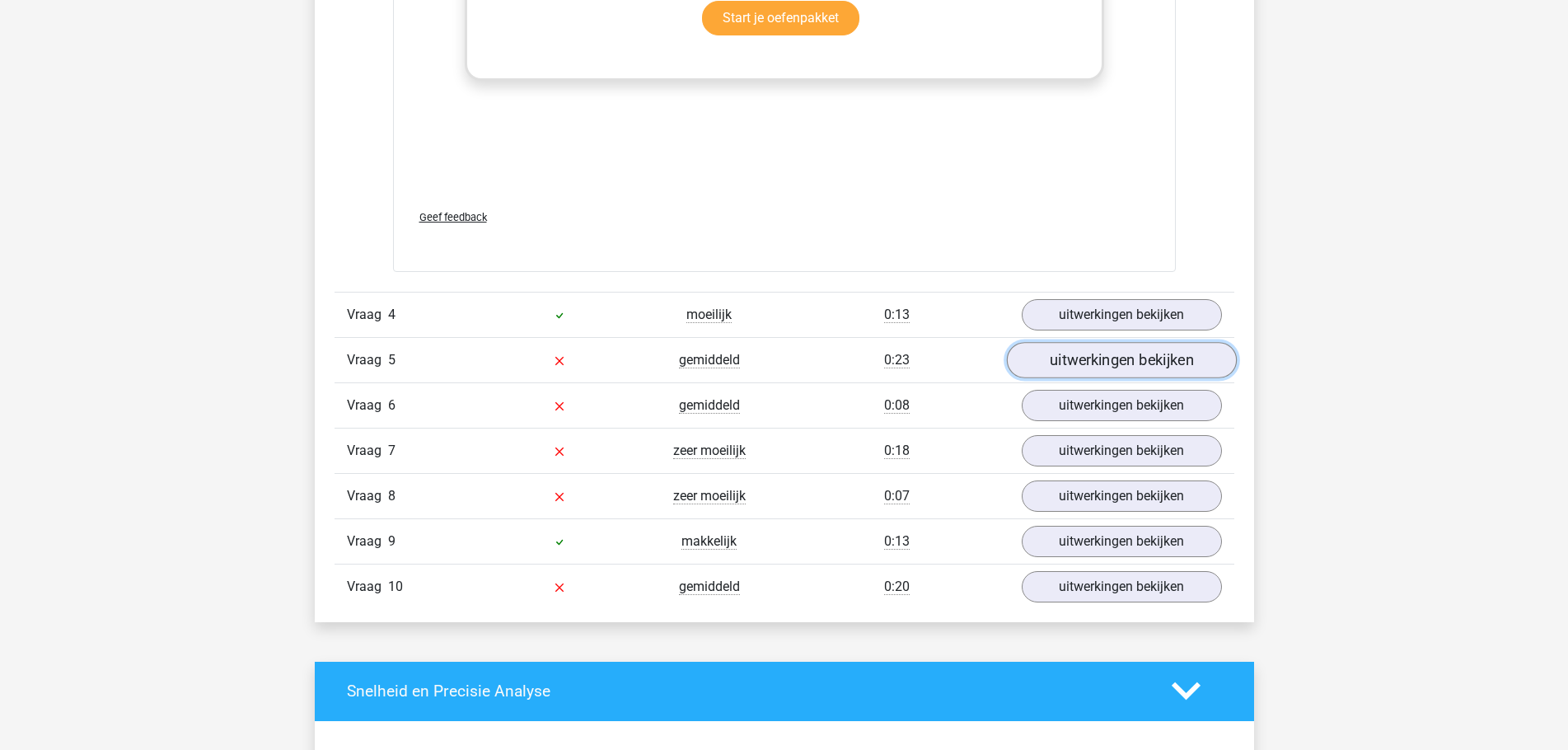
click at [1087, 366] on link "uitwerkingen bekijken" at bounding box center [1121, 359] width 230 height 37
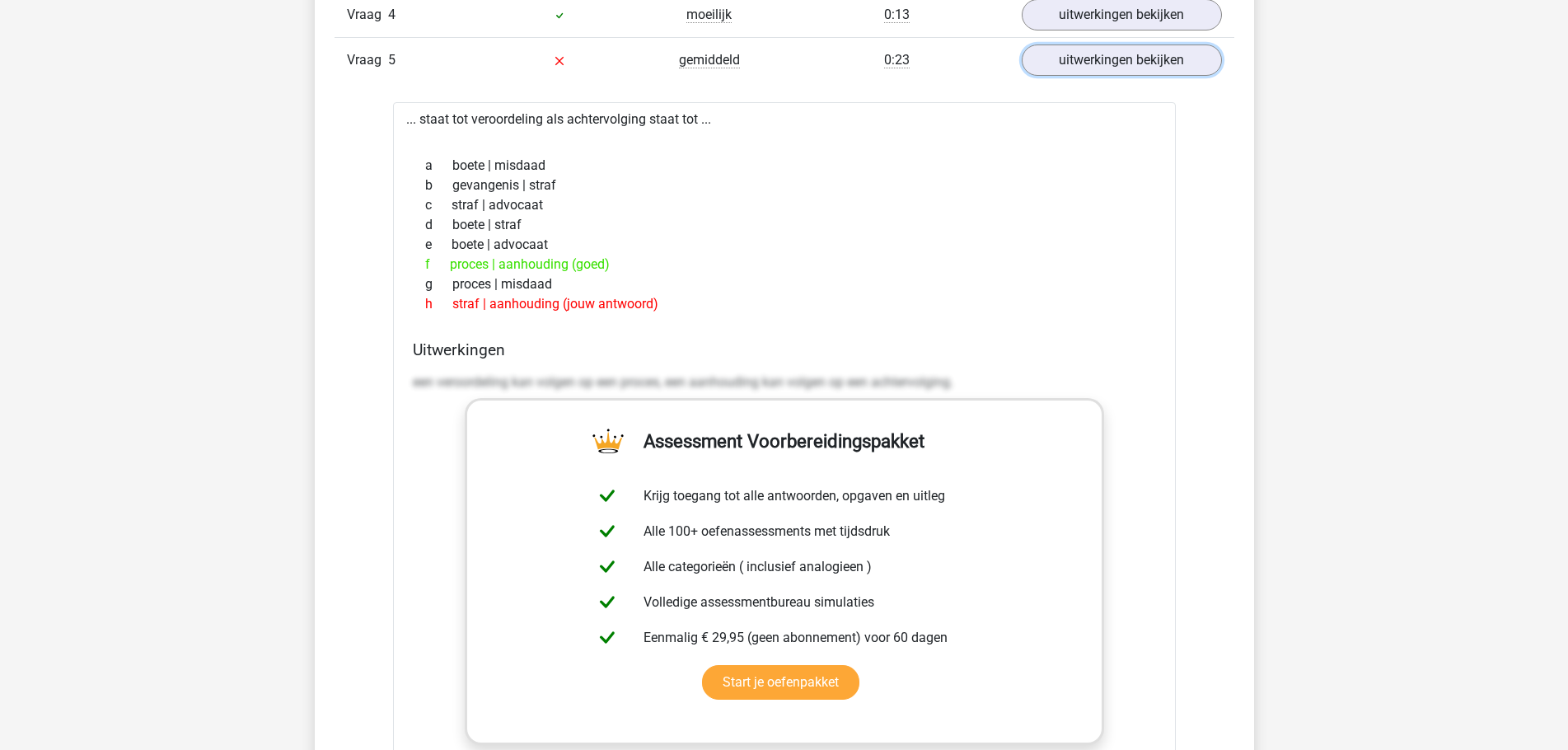
scroll to position [2883, 0]
